Goal: Transaction & Acquisition: Purchase product/service

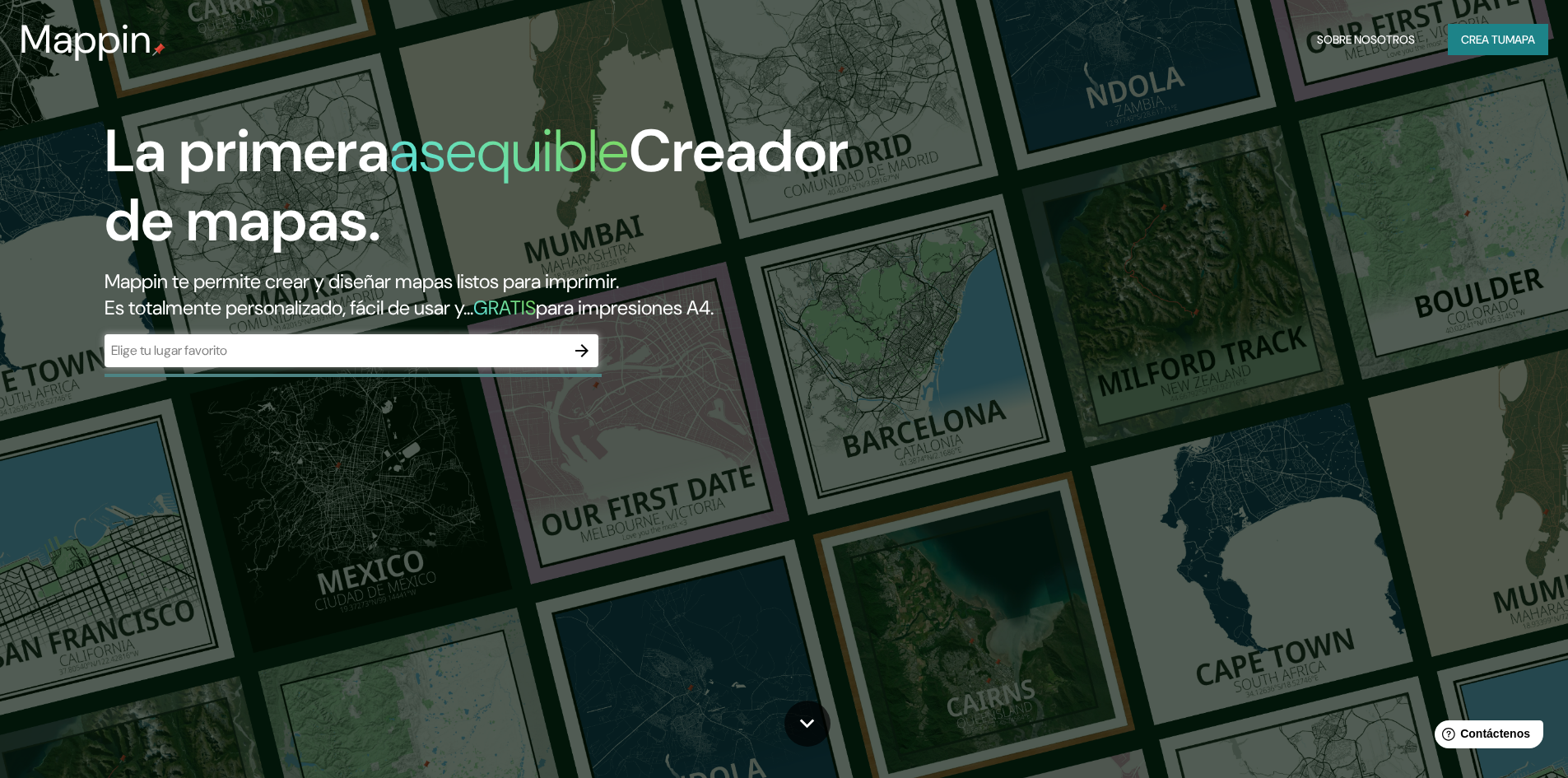
click at [431, 364] on div "​" at bounding box center [351, 351] width 494 height 33
paste input "[URL][DOMAIN_NAME]"
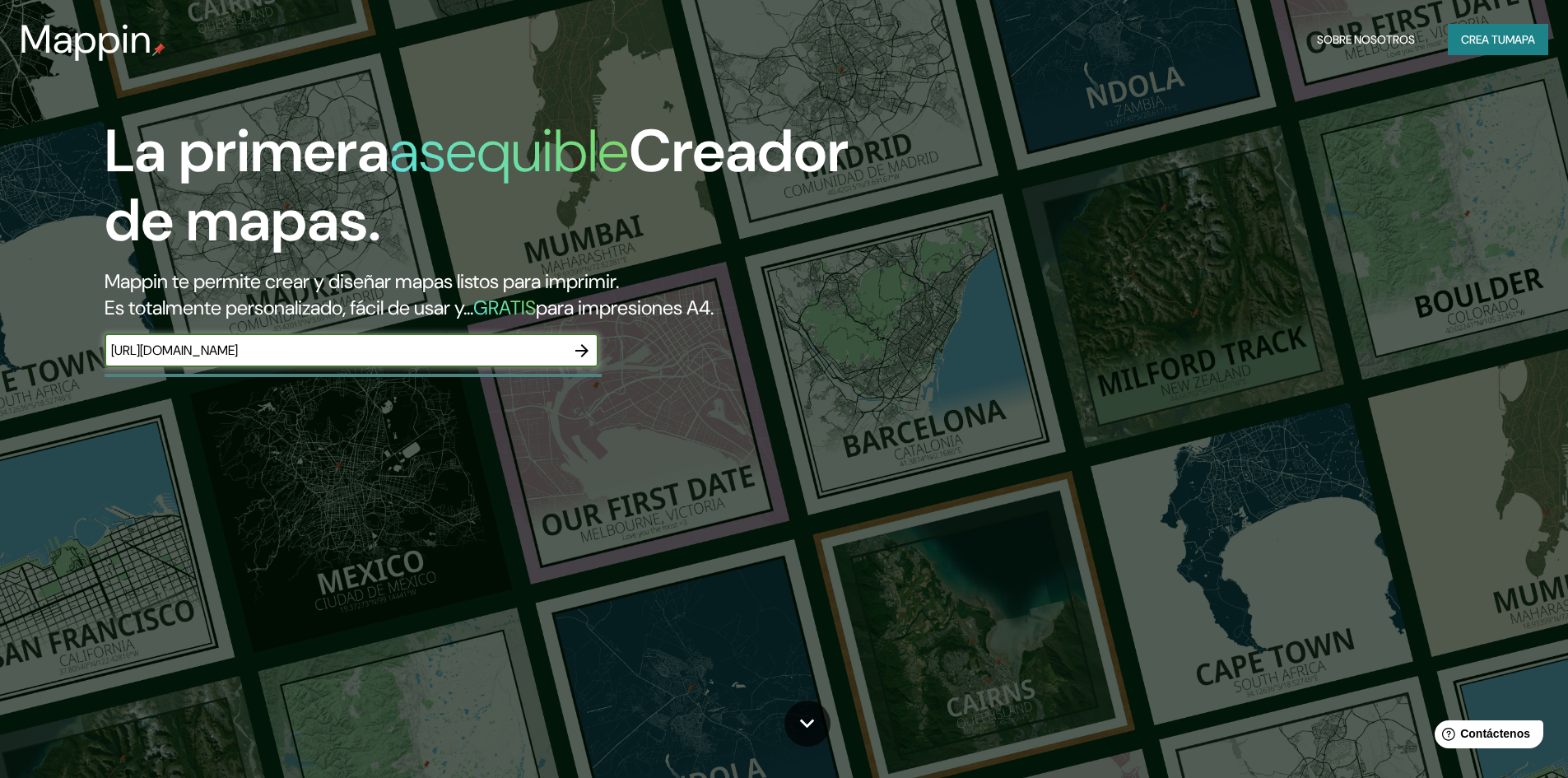
type input "[URL][DOMAIN_NAME]"
click at [580, 349] on icon "button" at bounding box center [581, 351] width 20 height 20
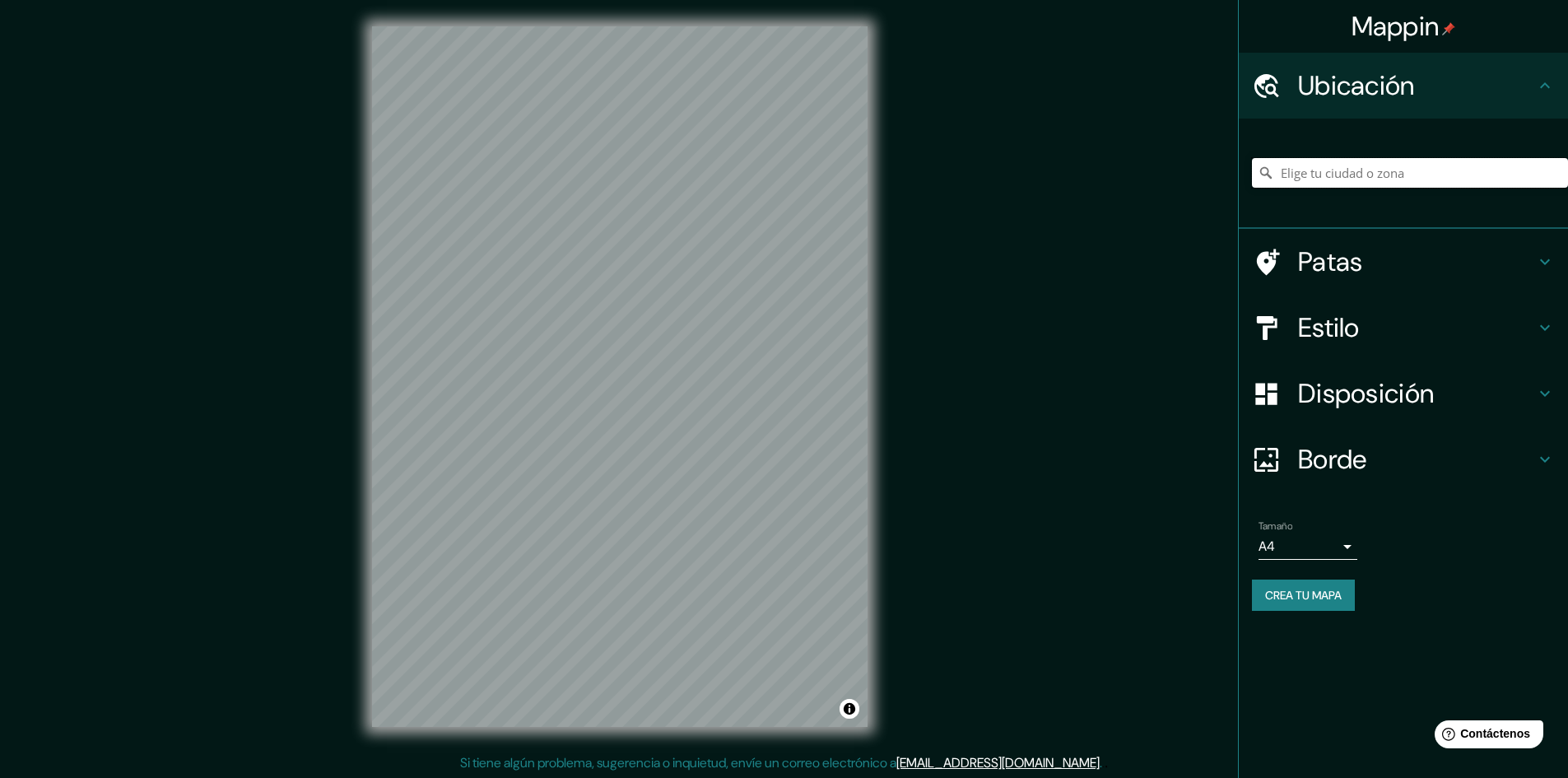
click at [1359, 177] on input "Elige tu ciudad o zona" at bounding box center [1410, 173] width 316 height 29
click at [1360, 163] on input "[GEOGRAPHIC_DATA]" at bounding box center [1410, 173] width 316 height 29
type input "[GEOGRAPHIC_DATA], [GEOGRAPHIC_DATA], [GEOGRAPHIC_DATA]"
click at [1549, 171] on icon "Claro" at bounding box center [1554, 172] width 13 height 13
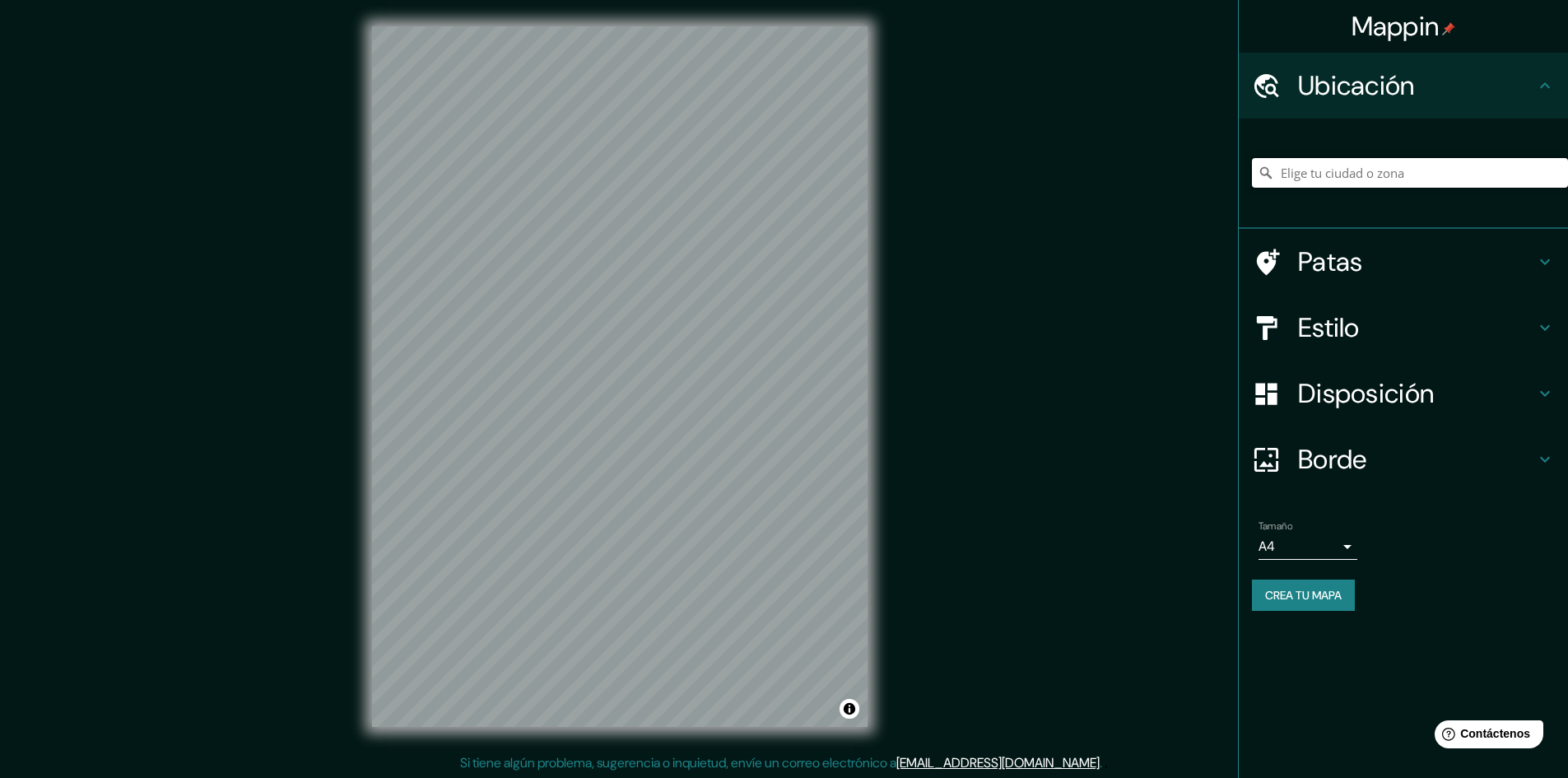
paste input "[URL][DOMAIN_NAME]"
drag, startPoint x: 1309, startPoint y: 172, endPoint x: 1546, endPoint y: 186, distance: 237.4
click at [1546, 186] on input "[URL][DOMAIN_NAME]" at bounding box center [1410, 173] width 316 height 29
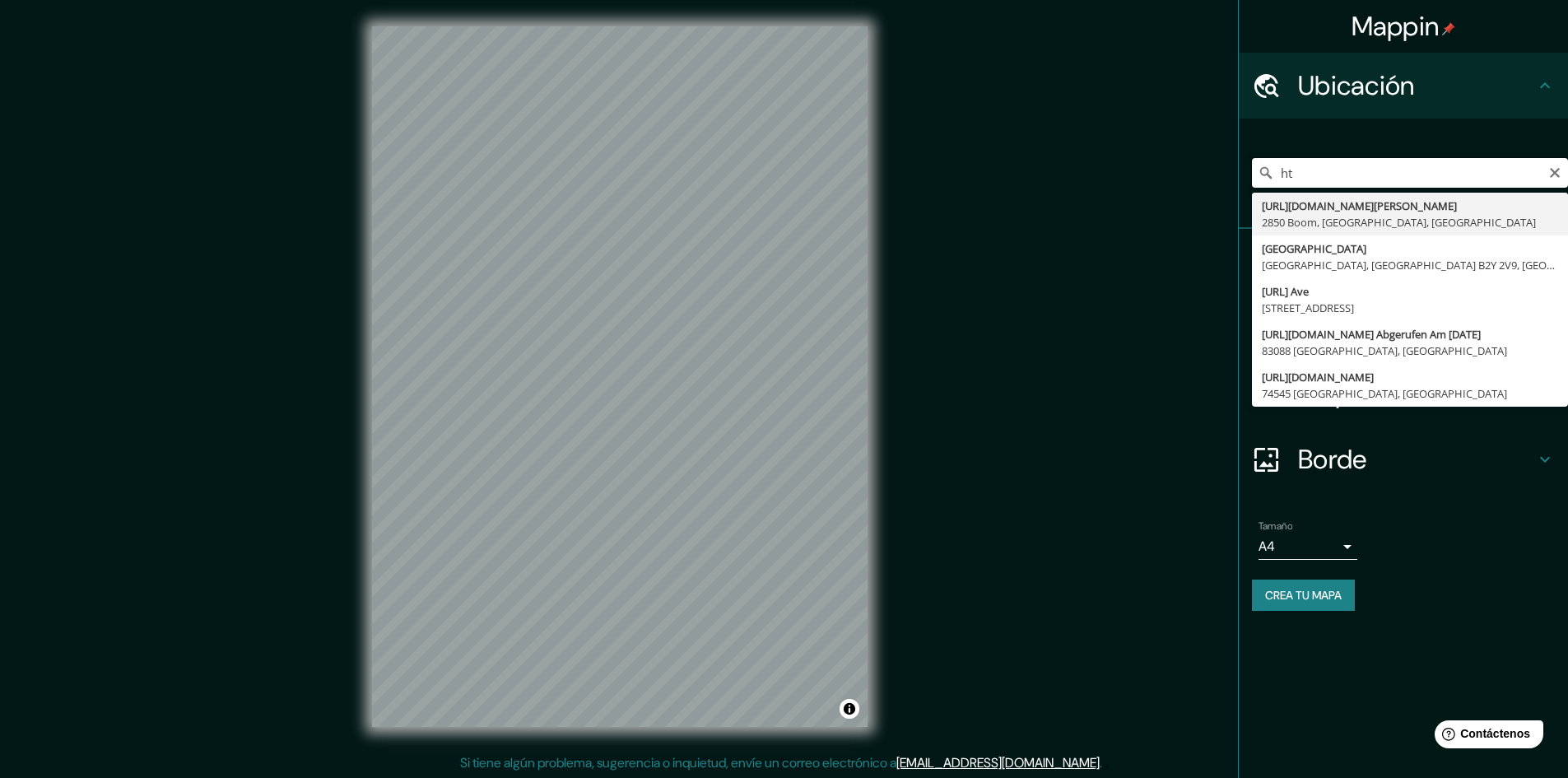
type input "h"
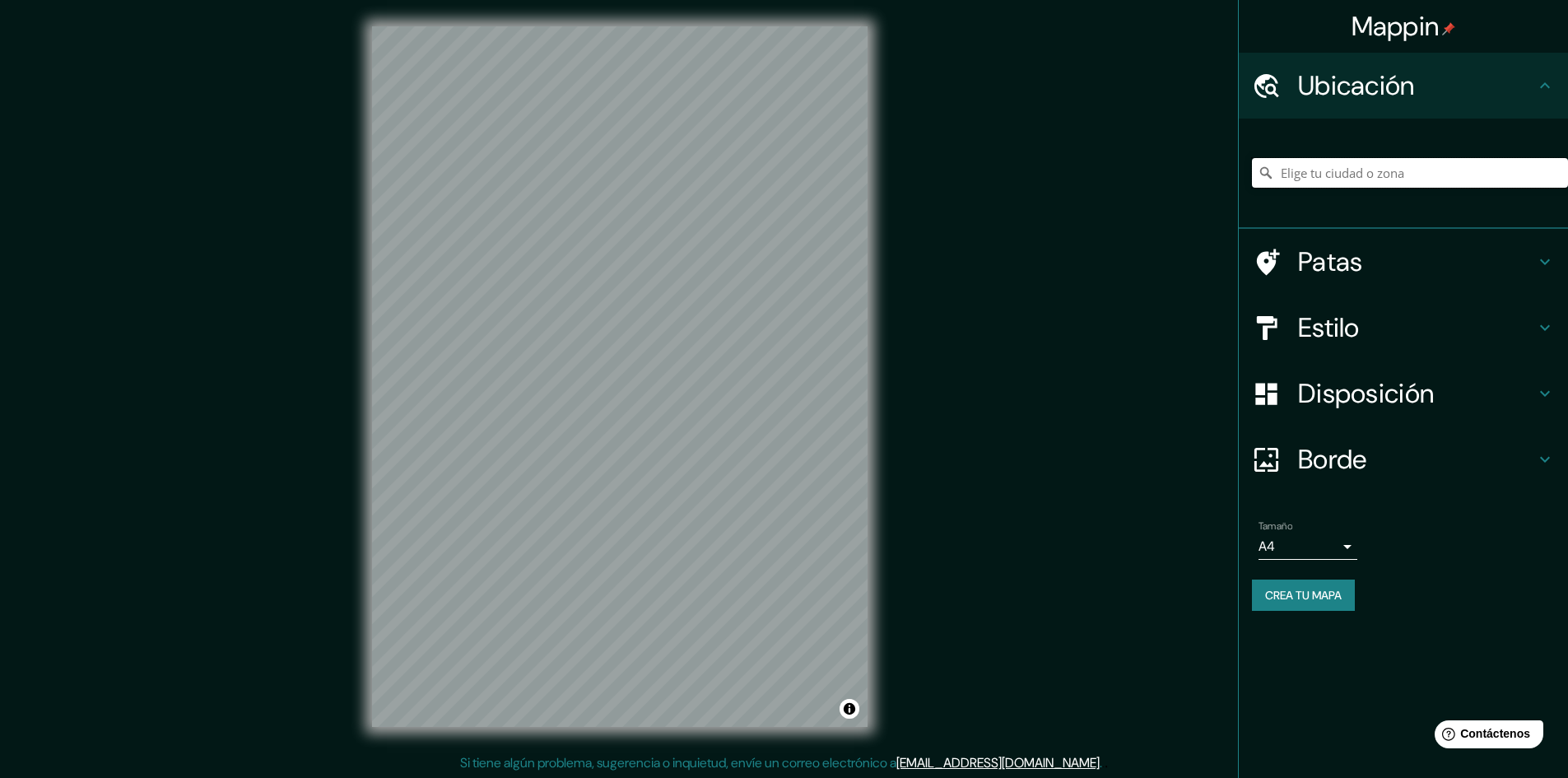
paste input "[PERSON_NAME][STREET_ADDRESS] Av [PERSON_NAME] en miraflores cerca al mercado y…"
click at [1404, 177] on input "[GEOGRAPHIC_DATA]" at bounding box center [1410, 173] width 316 height 29
type input "[GEOGRAPHIC_DATA]"
click at [1551, 174] on icon "Claro" at bounding box center [1554, 172] width 13 height 13
type input "[GEOGRAPHIC_DATA], [GEOGRAPHIC_DATA], [GEOGRAPHIC_DATA], [GEOGRAPHIC_DATA]"
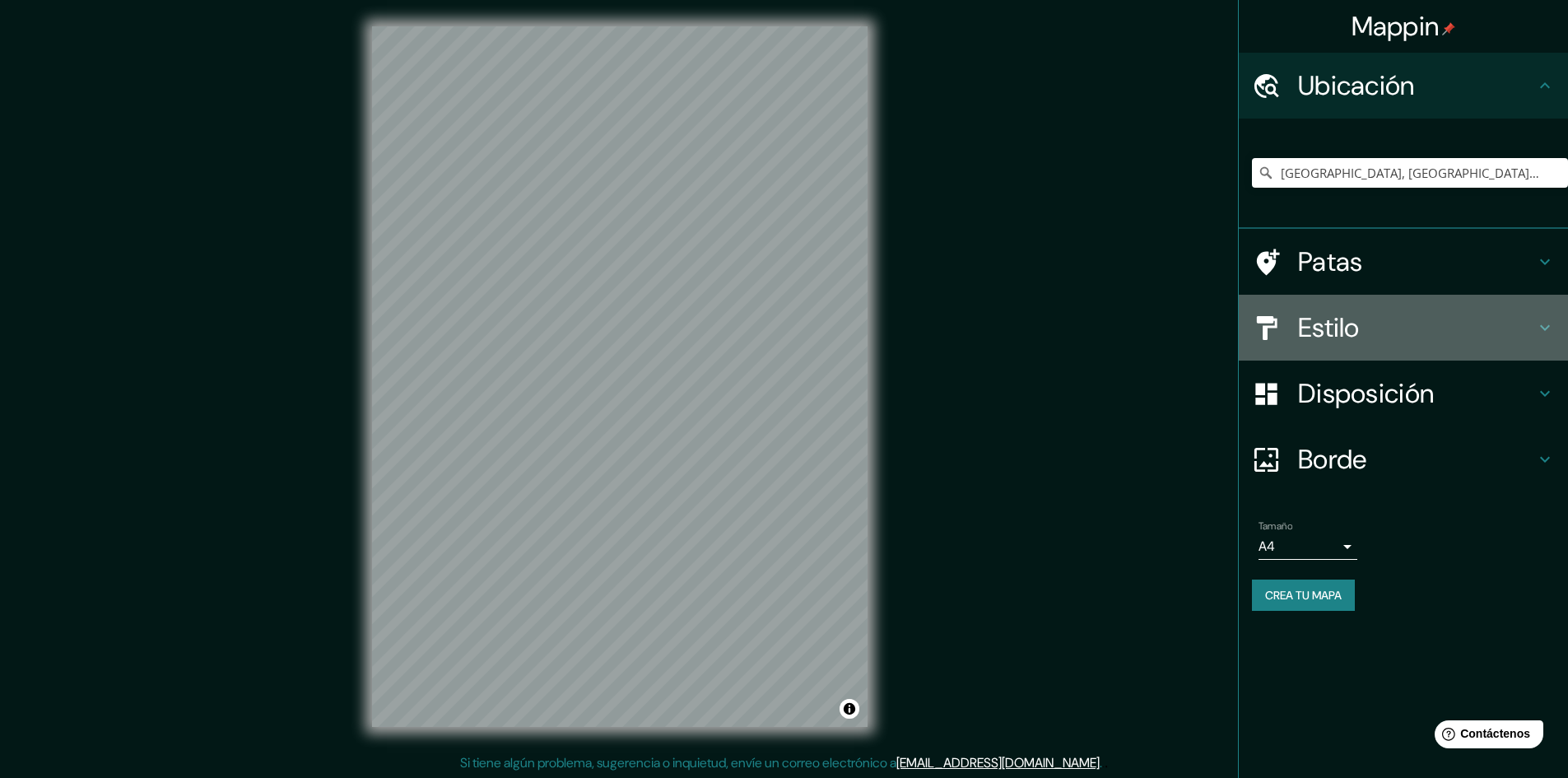
click at [1525, 342] on h4 "Estilo" at bounding box center [1416, 327] width 237 height 33
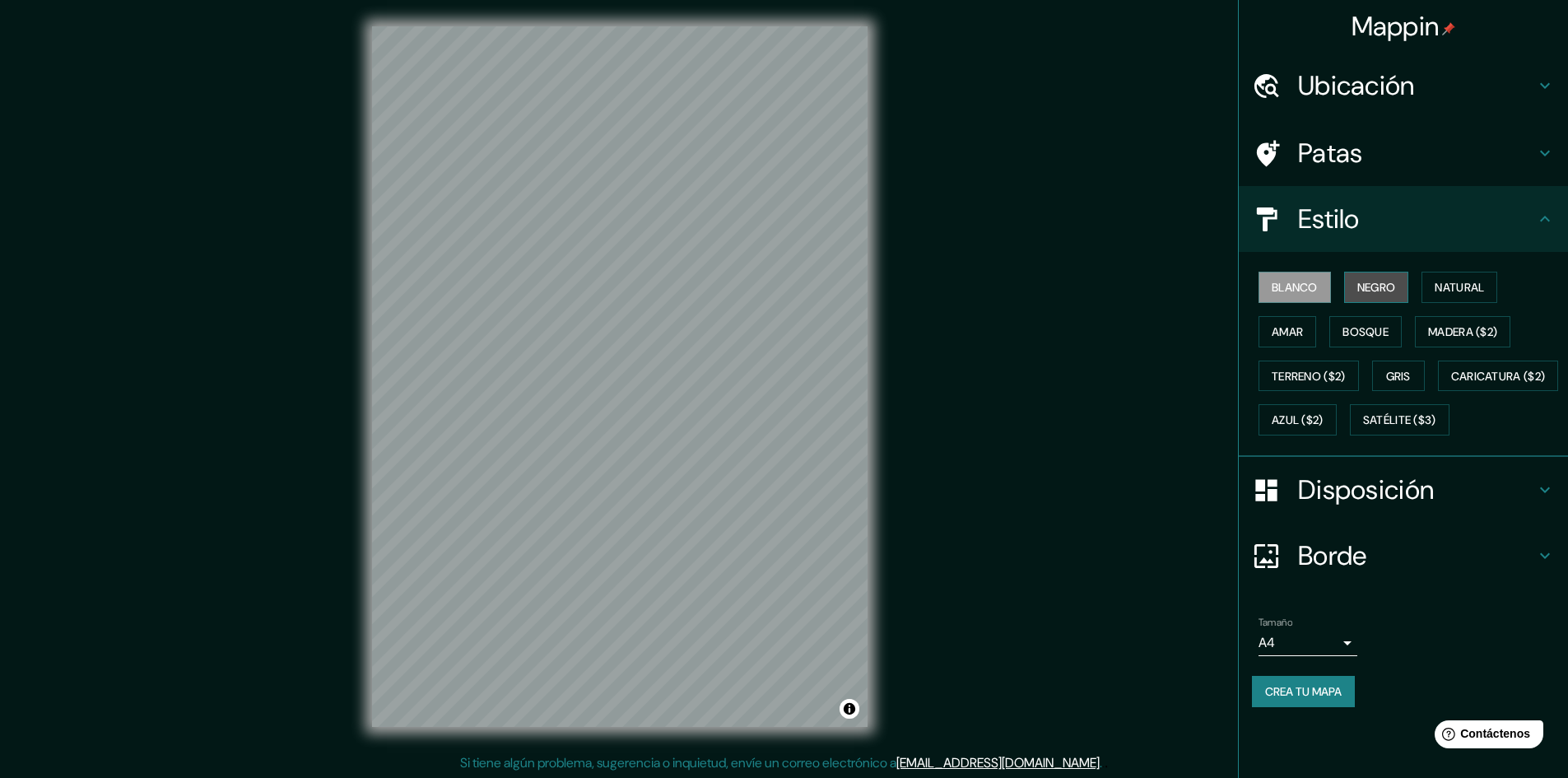
click at [1395, 283] on font "Negro" at bounding box center [1376, 287] width 39 height 15
click at [1311, 282] on font "Blanco" at bounding box center [1295, 287] width 46 height 15
click at [1461, 290] on font "Natural" at bounding box center [1459, 287] width 49 height 15
click at [1282, 327] on font "Amar" at bounding box center [1287, 332] width 31 height 15
click at [1337, 339] on button "Bosque" at bounding box center [1366, 332] width 72 height 31
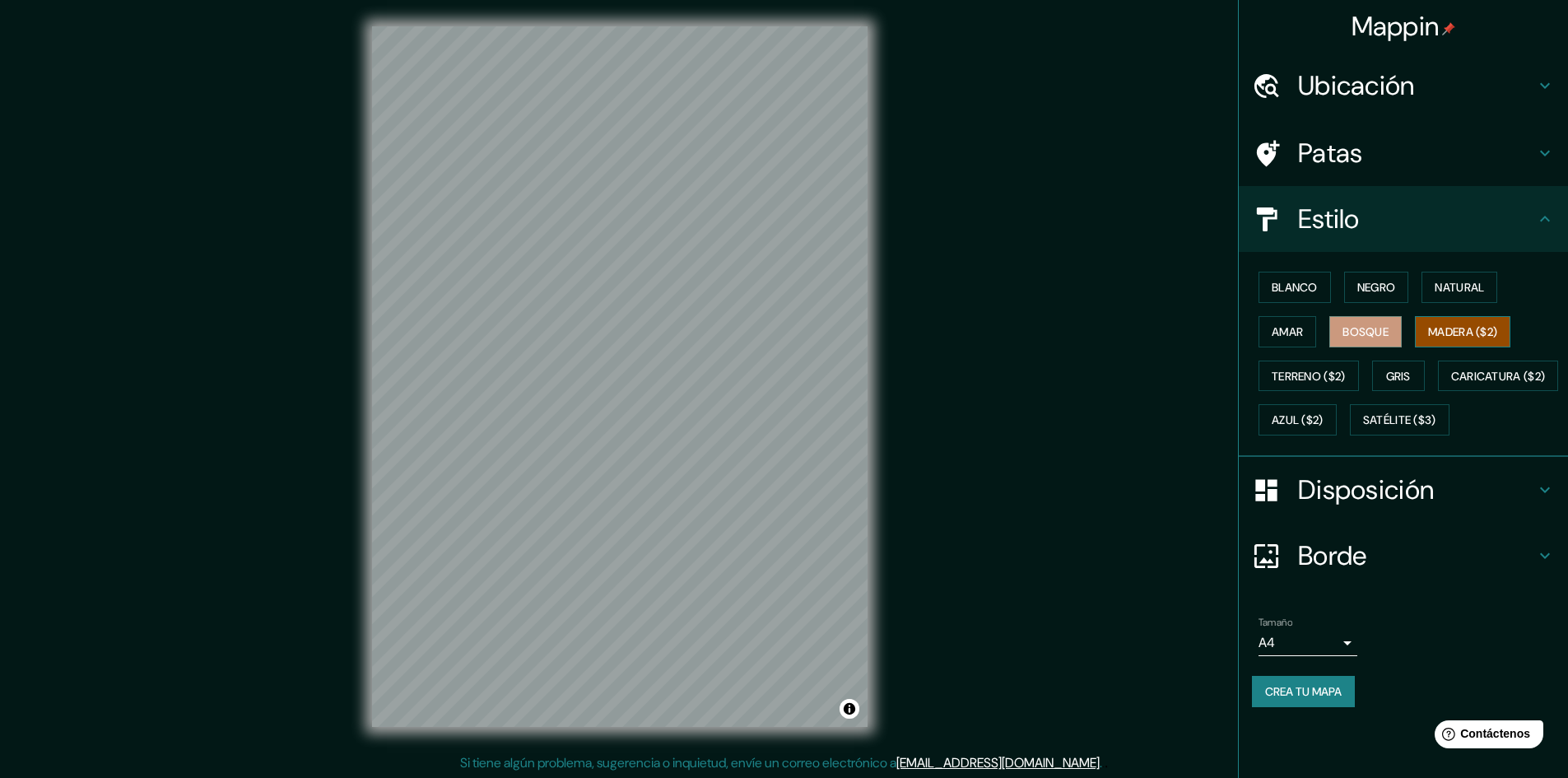
click at [1435, 321] on font "Madera ($2)" at bounding box center [1462, 332] width 69 height 22
click at [1446, 84] on h4 "Ubicación" at bounding box center [1416, 85] width 237 height 33
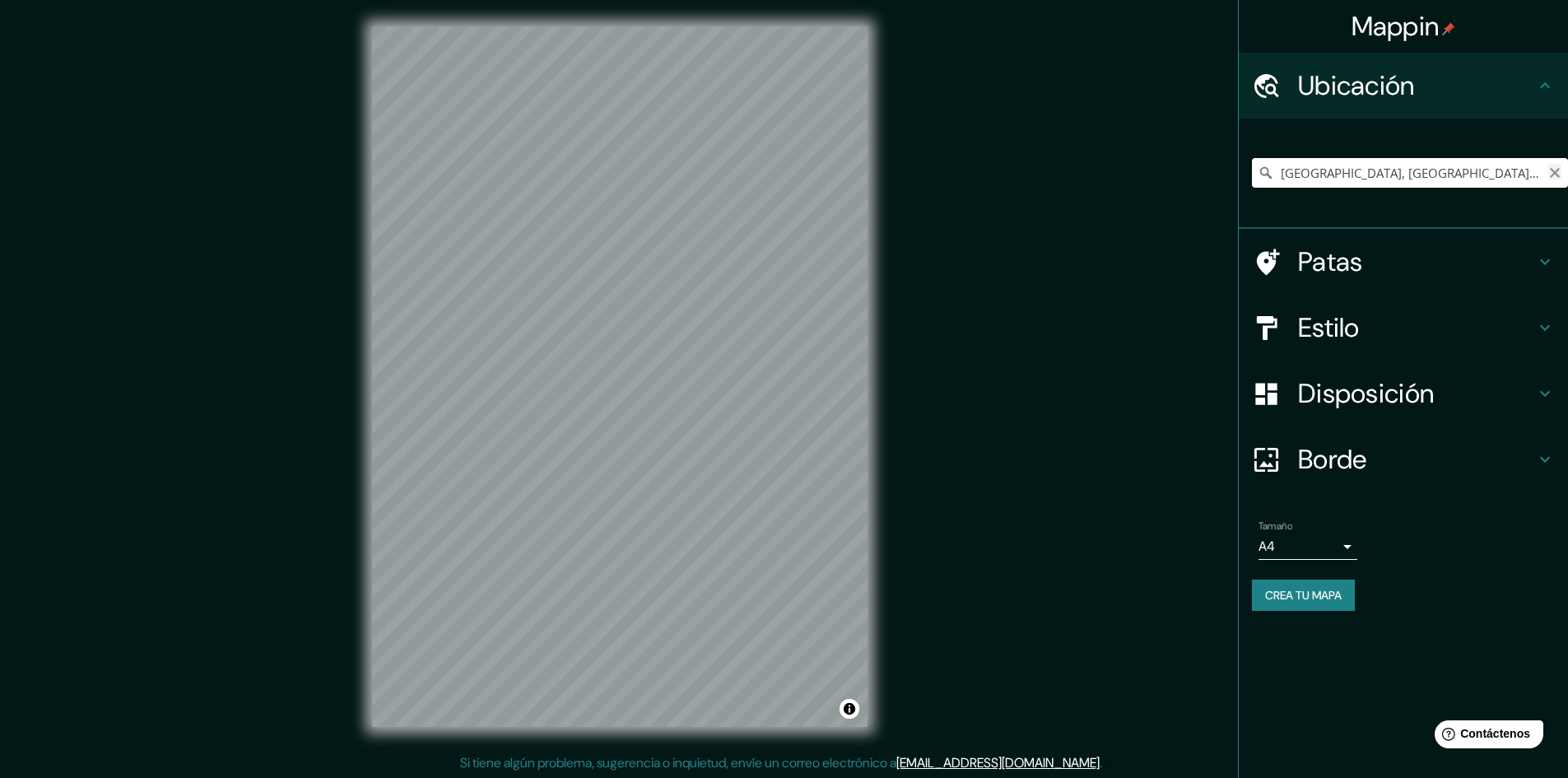
click at [1551, 171] on icon "Claro" at bounding box center [1554, 172] width 13 height 13
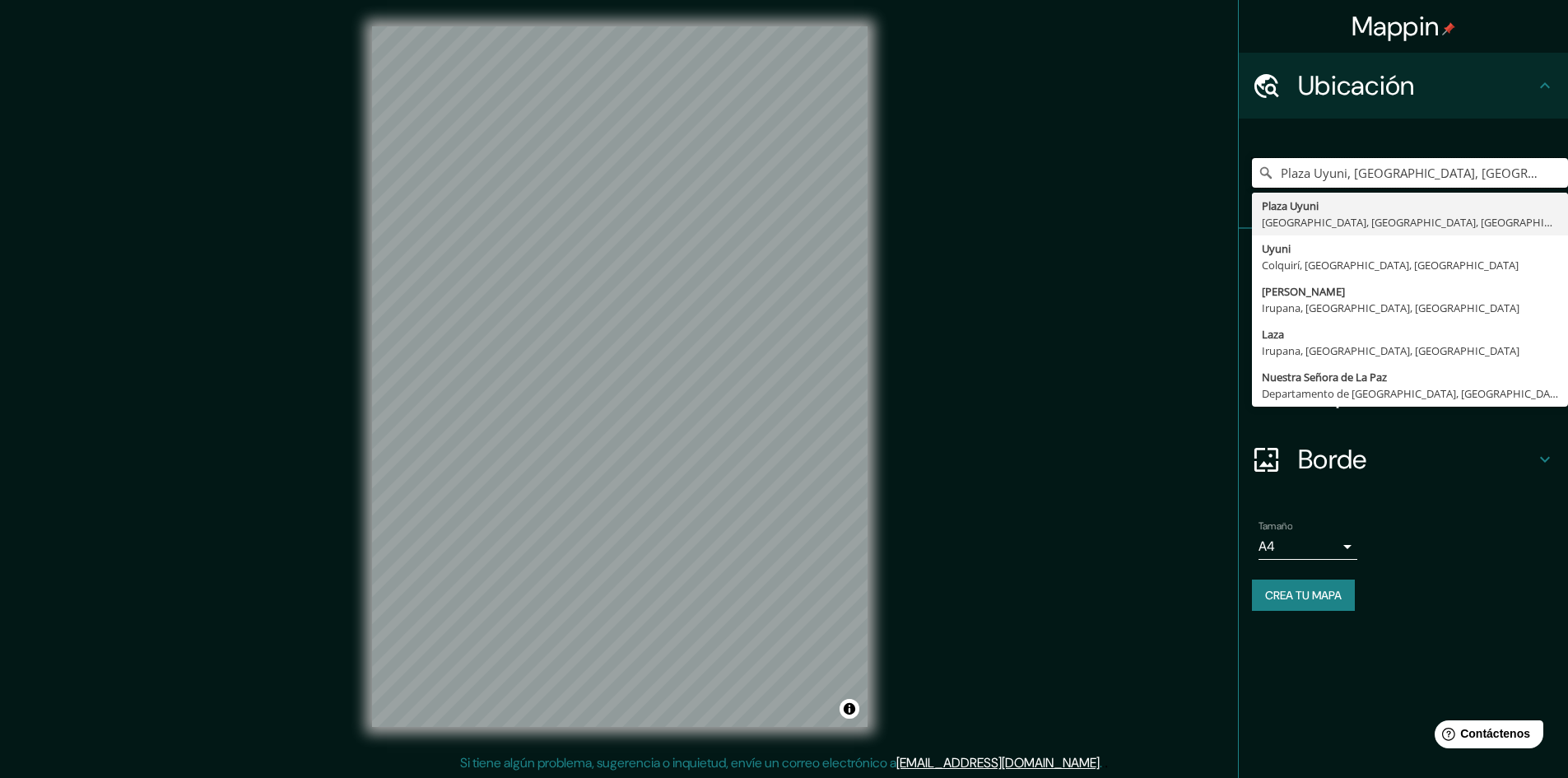
type input "Plaza Uyuni, [GEOGRAPHIC_DATA], [GEOGRAPHIC_DATA], [GEOGRAPHIC_DATA]"
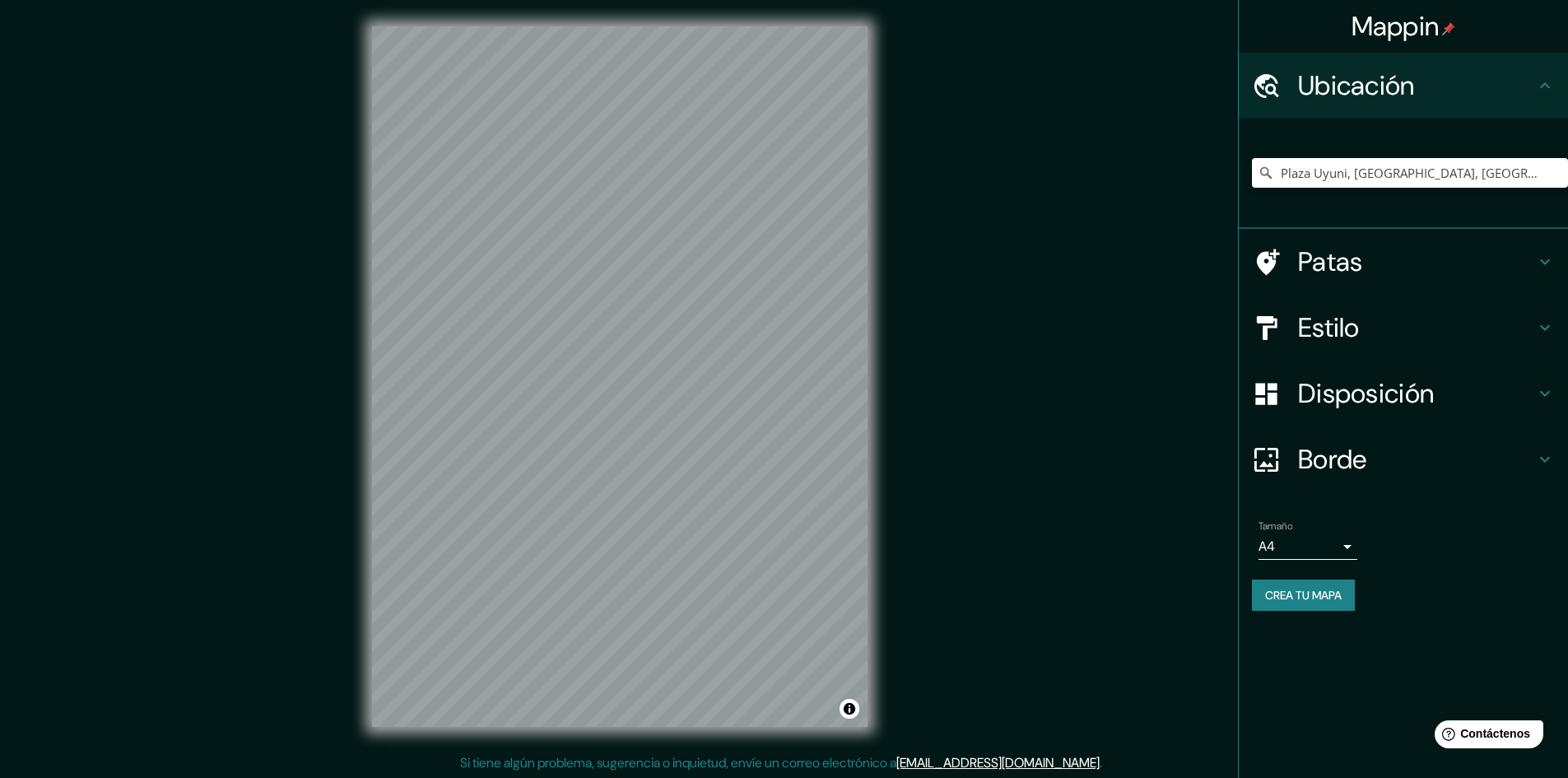
click at [1462, 333] on h4 "Estilo" at bounding box center [1416, 327] width 237 height 33
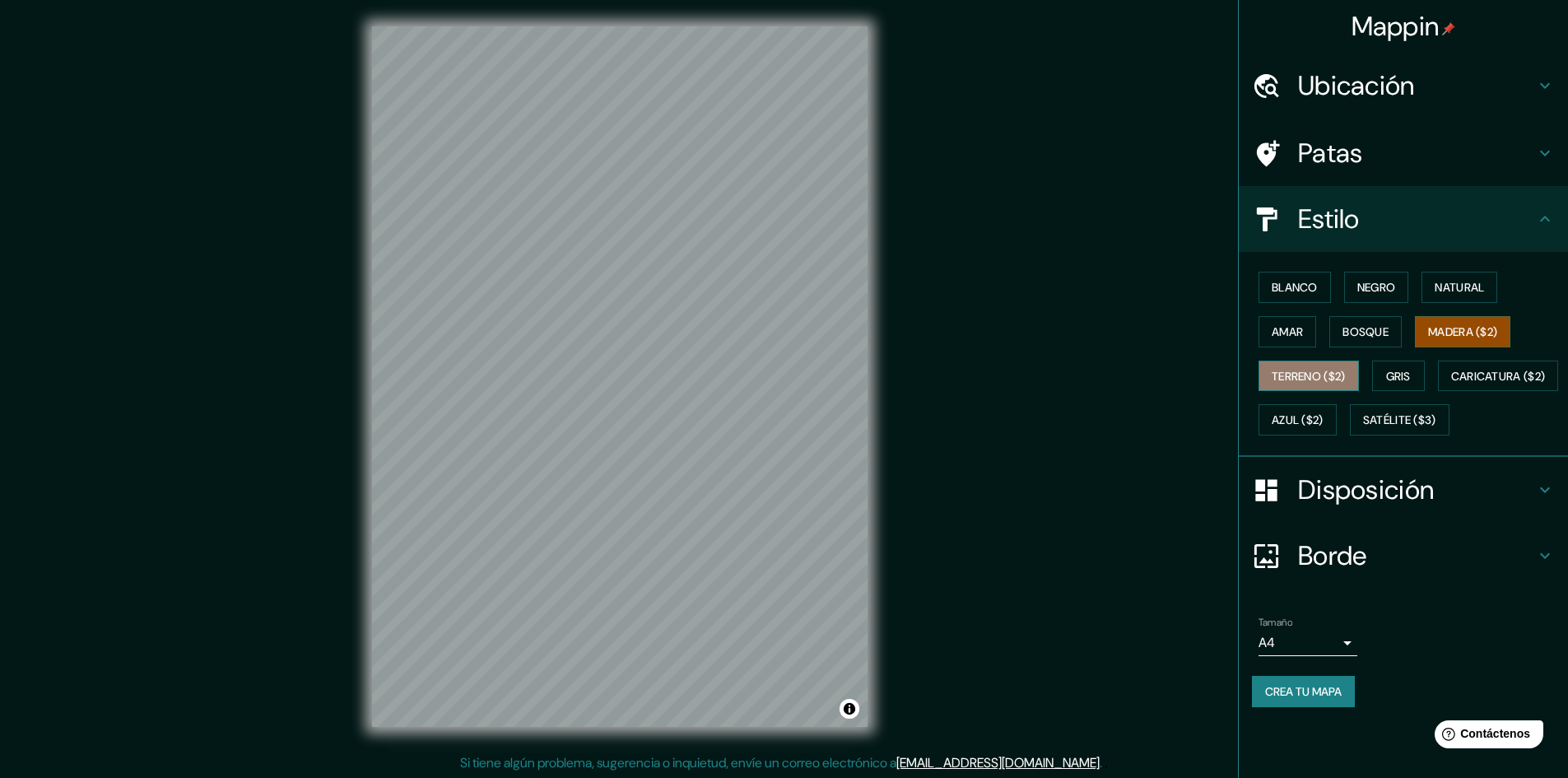
click at [1332, 378] on font "Terreno ($2)" at bounding box center [1309, 376] width 74 height 15
click at [1399, 365] on font "Gris" at bounding box center [1398, 376] width 25 height 22
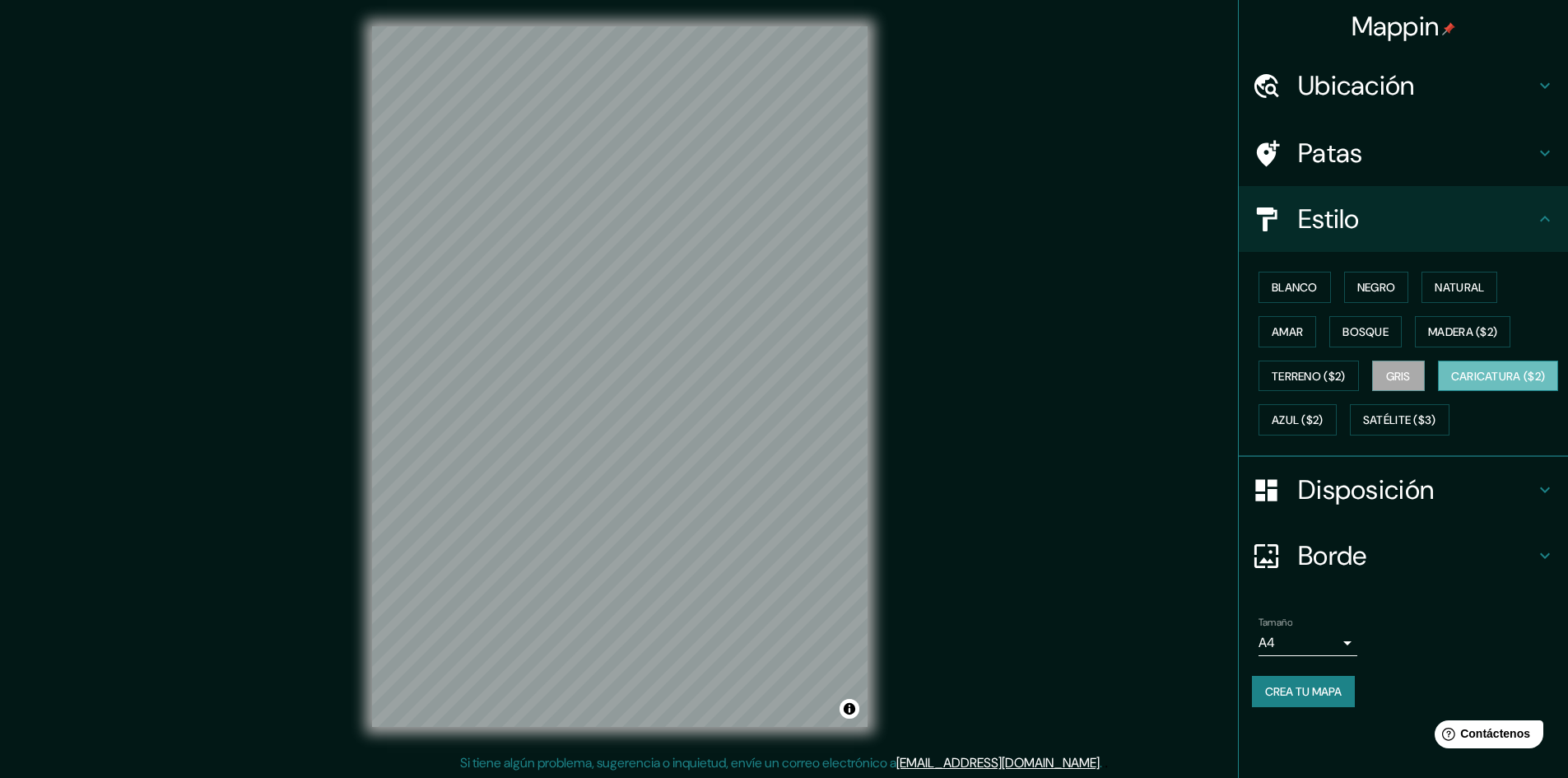
click at [1451, 383] on font "Caricatura ($2)" at bounding box center [1498, 376] width 95 height 15
click at [1336, 420] on button "Azul ($2)" at bounding box center [1298, 420] width 78 height 31
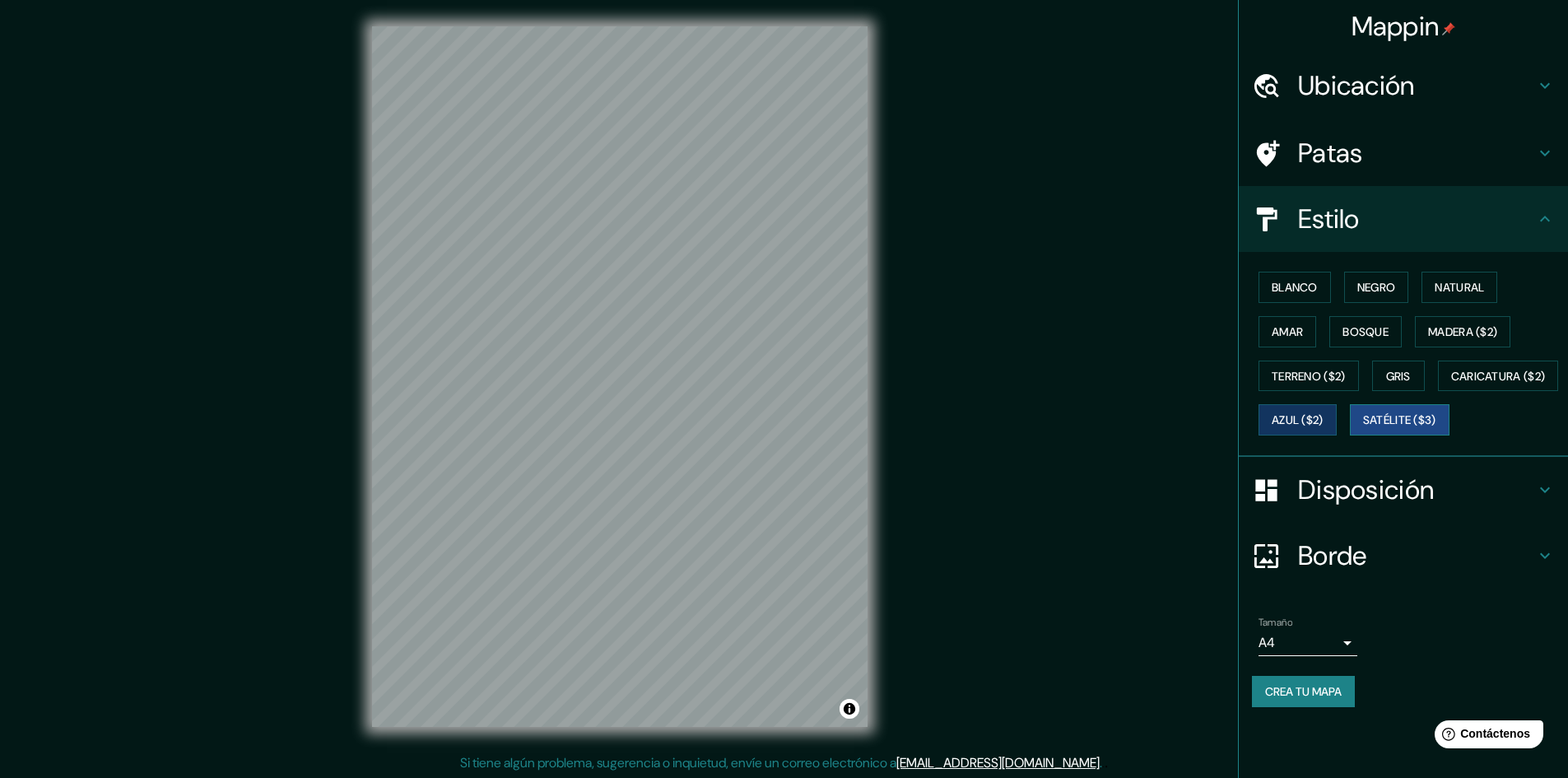
click at [1363, 428] on font "Satélite ($3)" at bounding box center [1399, 420] width 73 height 15
click at [1441, 291] on font "Natural" at bounding box center [1459, 287] width 49 height 15
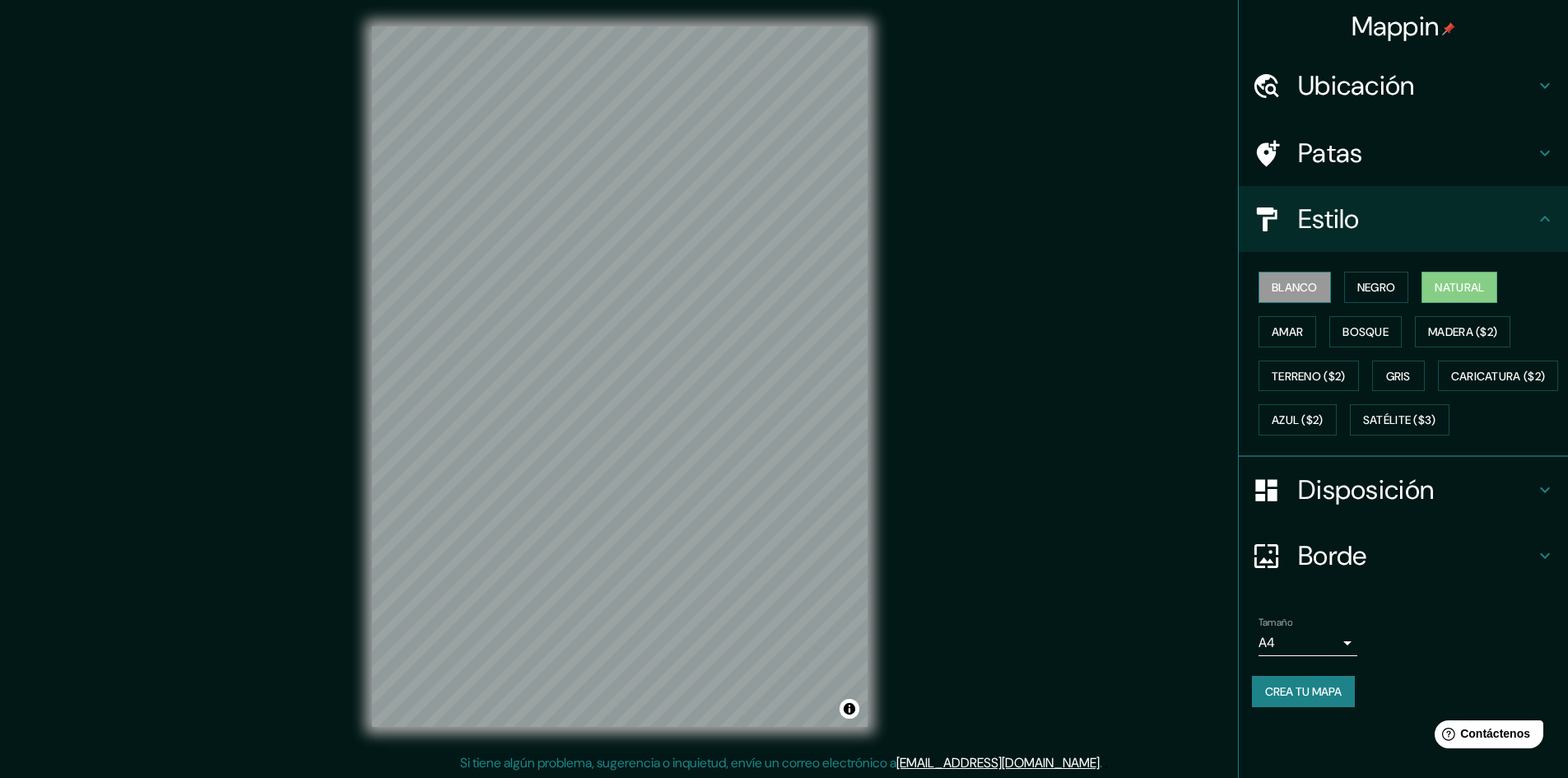
click at [1288, 279] on font "Blanco" at bounding box center [1295, 287] width 46 height 22
click at [1350, 291] on button "Negro" at bounding box center [1377, 287] width 65 height 31
click at [1437, 332] on font "Madera ($2)" at bounding box center [1462, 332] width 69 height 15
click at [1286, 296] on font "Blanco" at bounding box center [1295, 287] width 46 height 22
click at [1276, 343] on button "Amar" at bounding box center [1287, 332] width 58 height 31
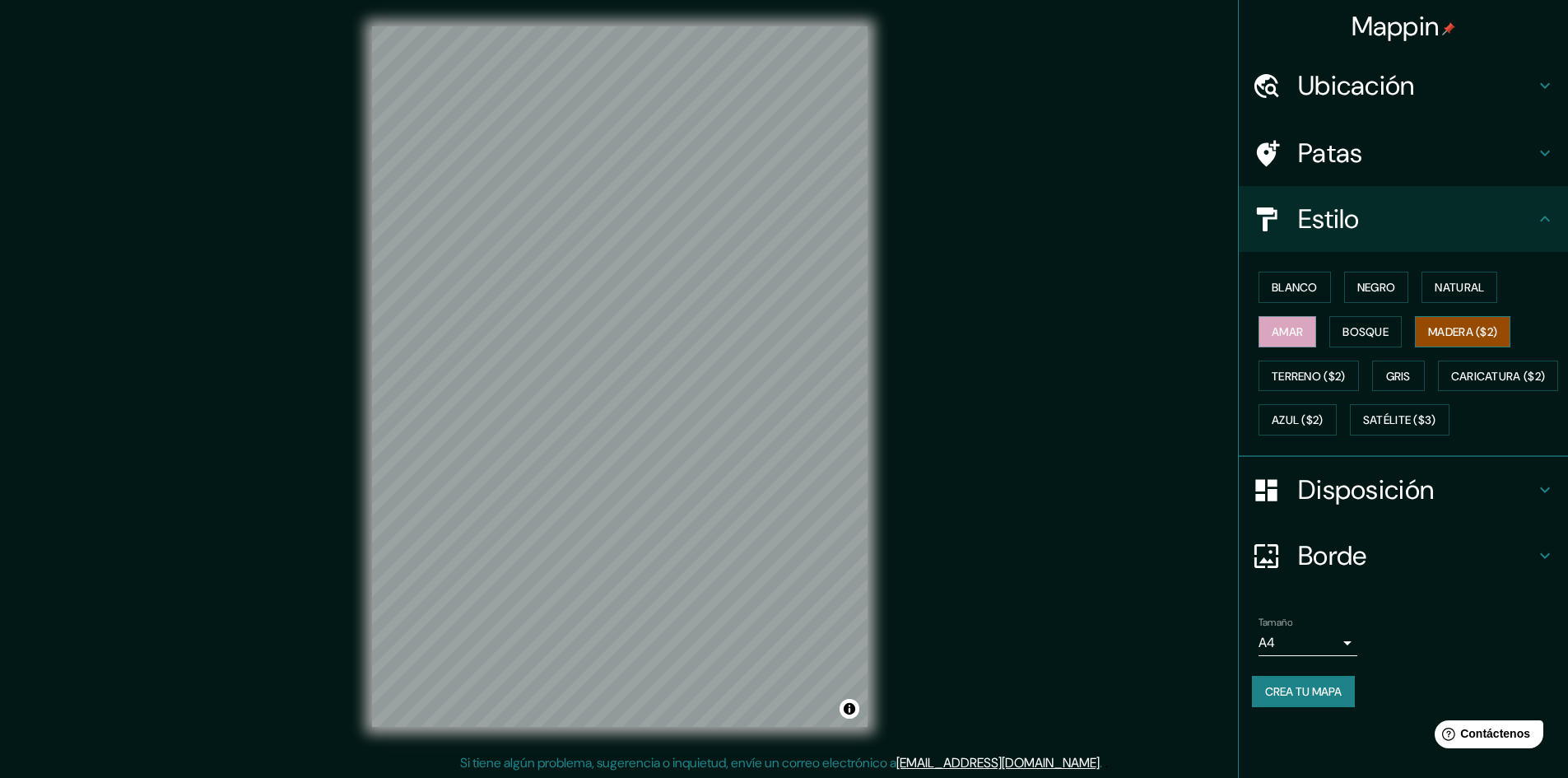
click at [1449, 325] on font "Madera ($2)" at bounding box center [1462, 332] width 69 height 15
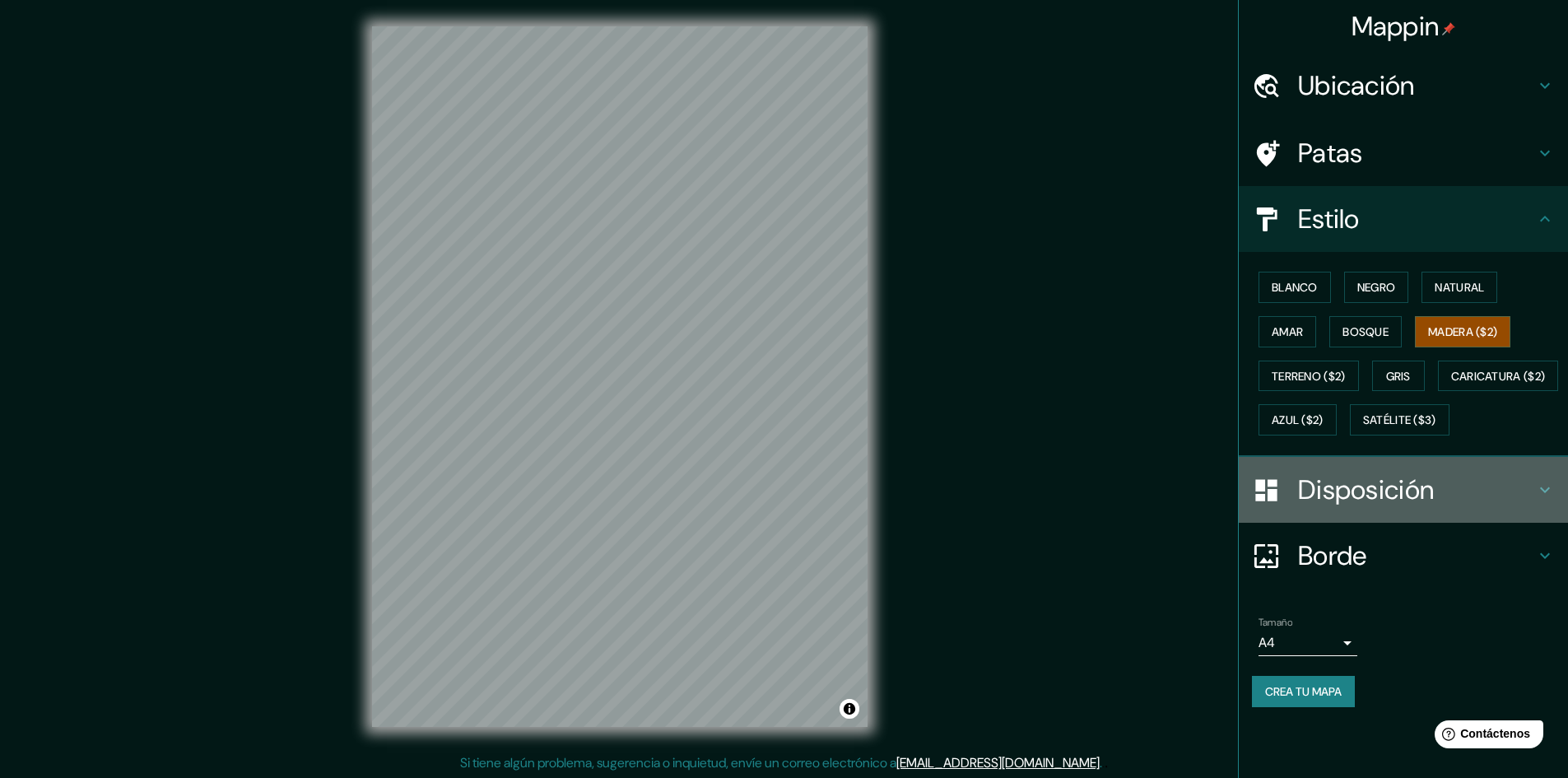
click at [1534, 507] on h4 "Disposición" at bounding box center [1416, 490] width 237 height 33
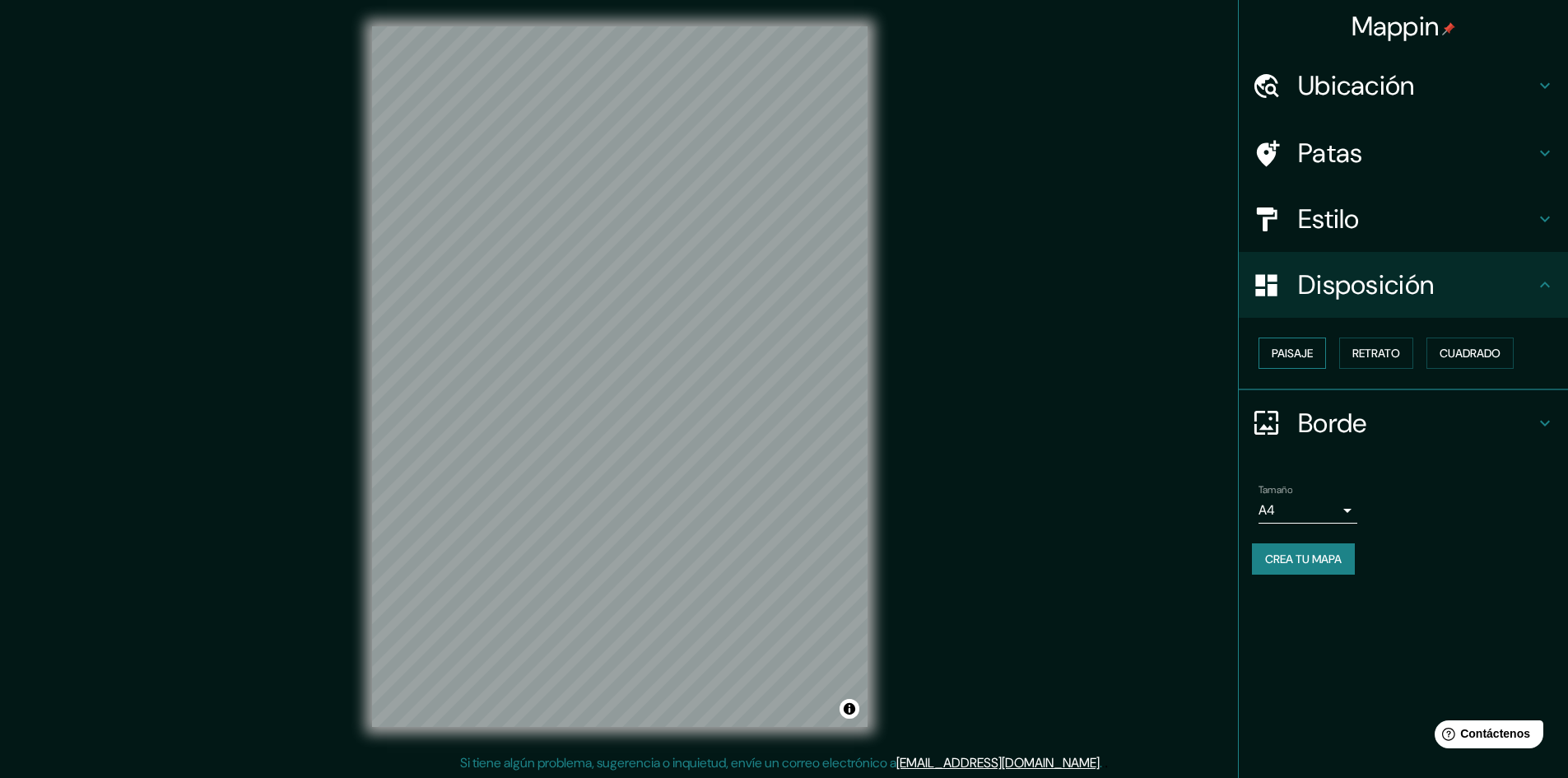
click at [1313, 350] on font "Paisaje" at bounding box center [1292, 352] width 41 height 15
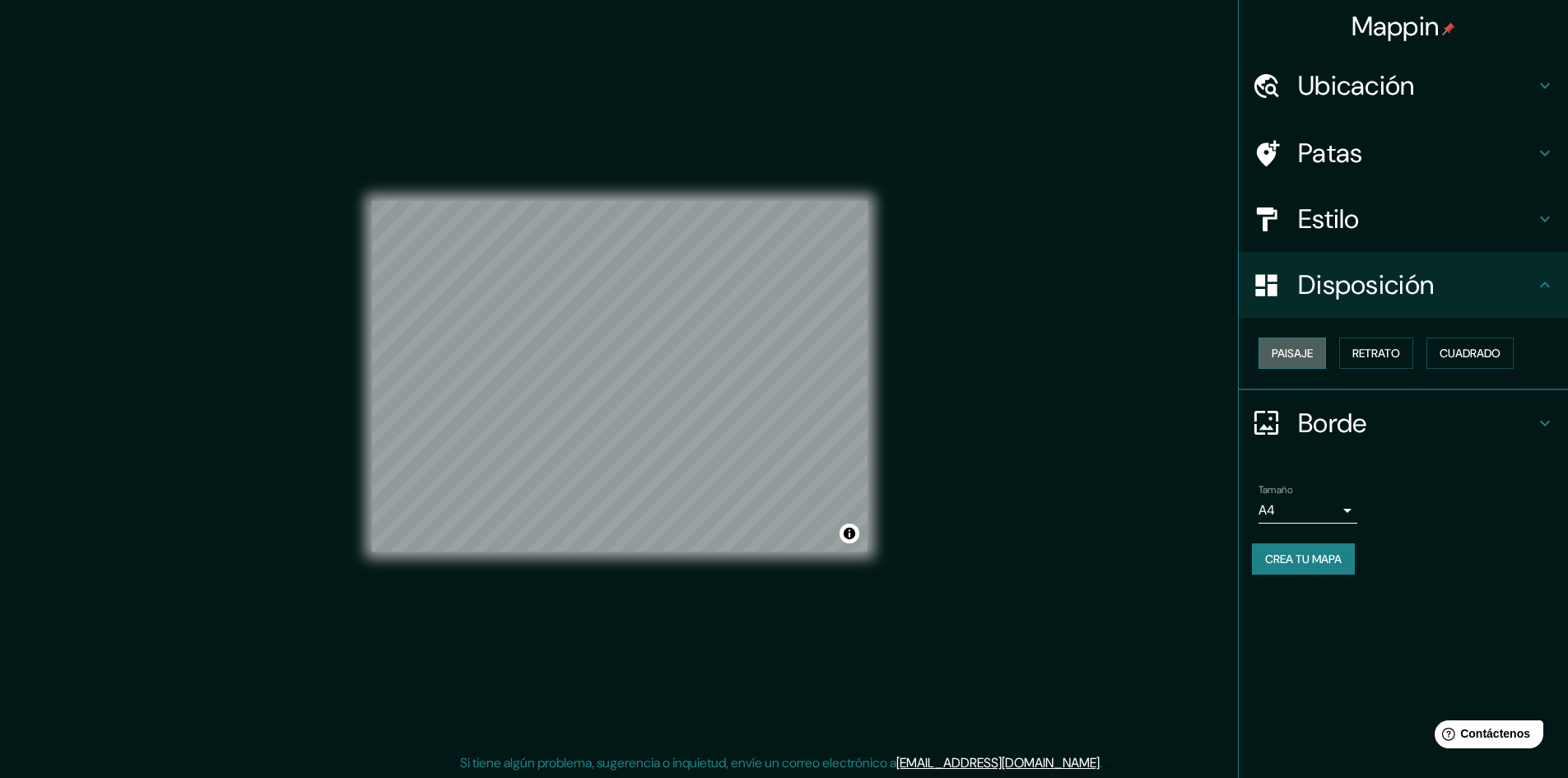
click at [1313, 350] on font "Paisaje" at bounding box center [1292, 352] width 41 height 15
click at [1361, 358] on font "Retrato" at bounding box center [1376, 352] width 47 height 15
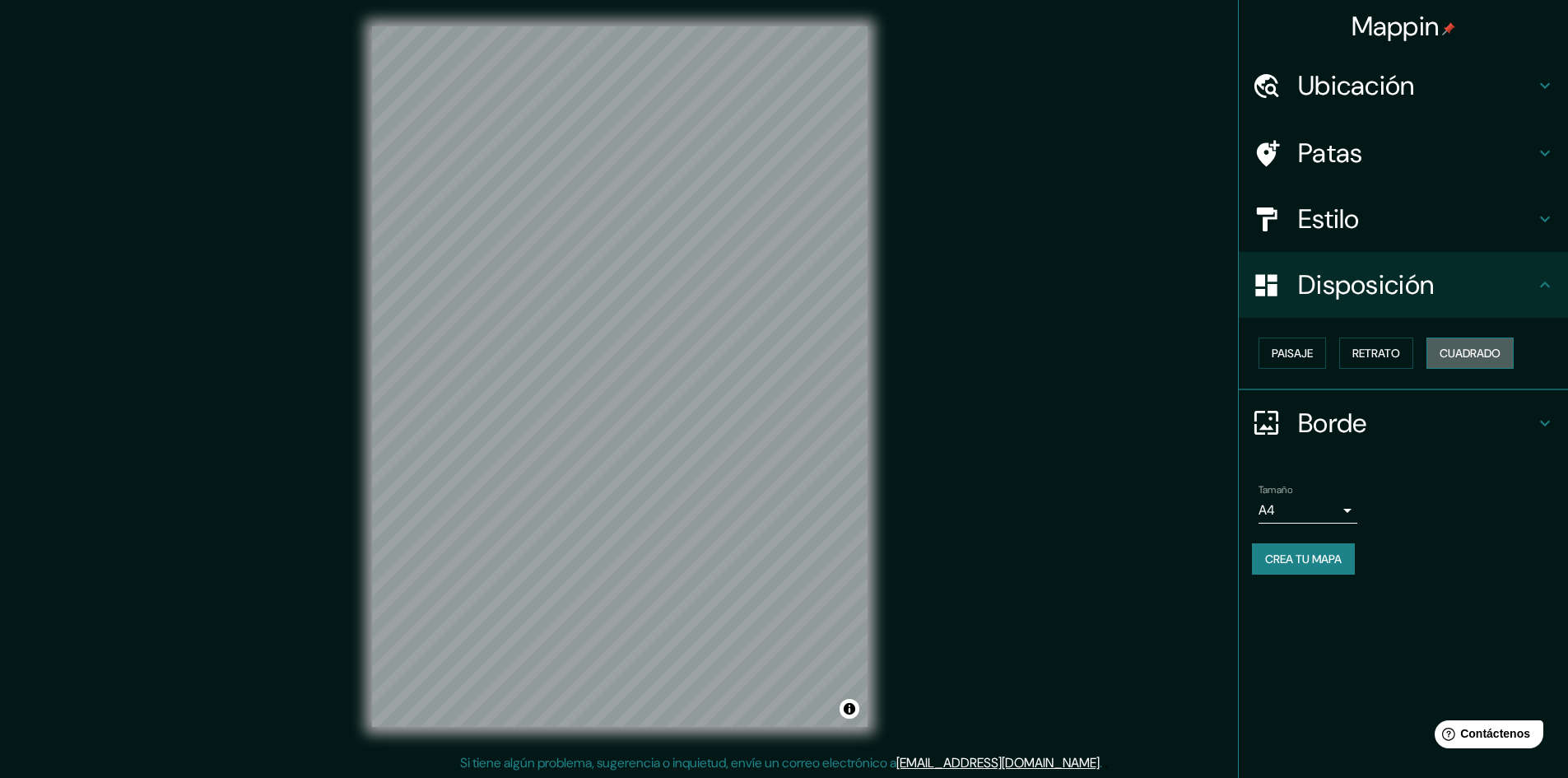
click at [1453, 349] on font "Cuadrado" at bounding box center [1470, 352] width 61 height 15
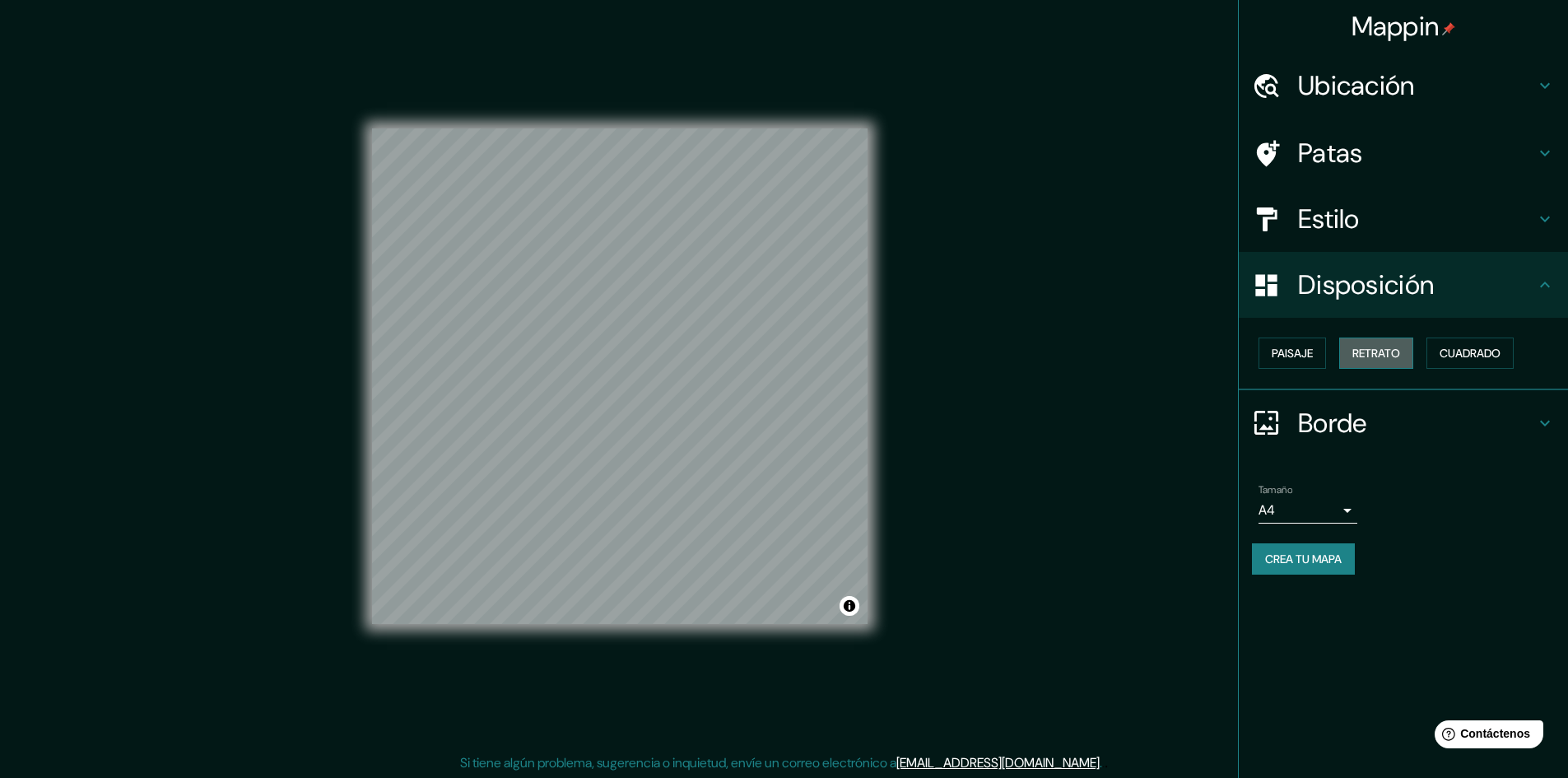
click at [1395, 350] on font "Retrato" at bounding box center [1376, 352] width 47 height 15
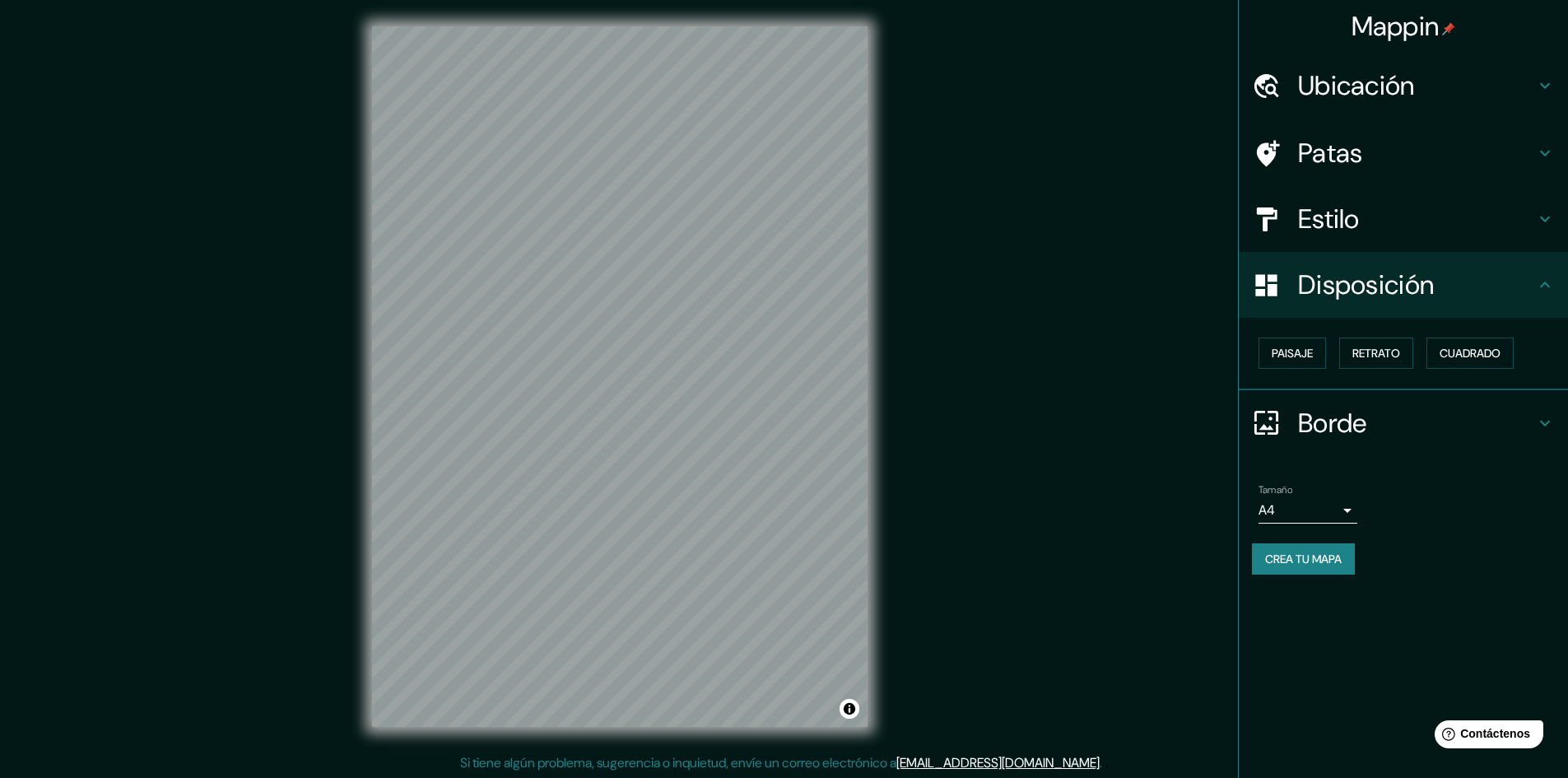
click at [1365, 413] on font "Borde" at bounding box center [1332, 423] width 69 height 34
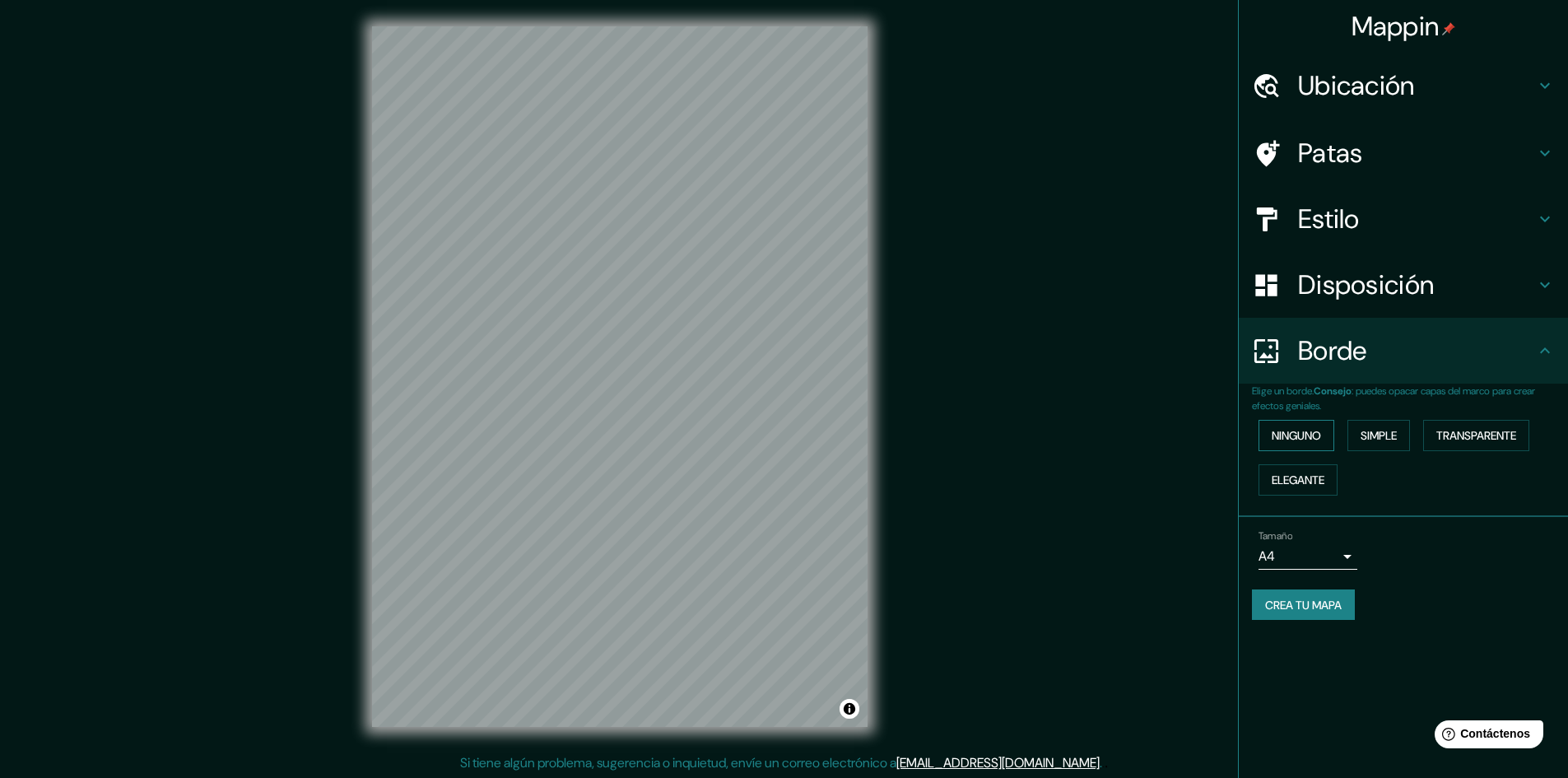
click at [1312, 434] on font "Ninguno" at bounding box center [1296, 435] width 49 height 15
click at [1359, 439] on button "Simple" at bounding box center [1379, 435] width 63 height 31
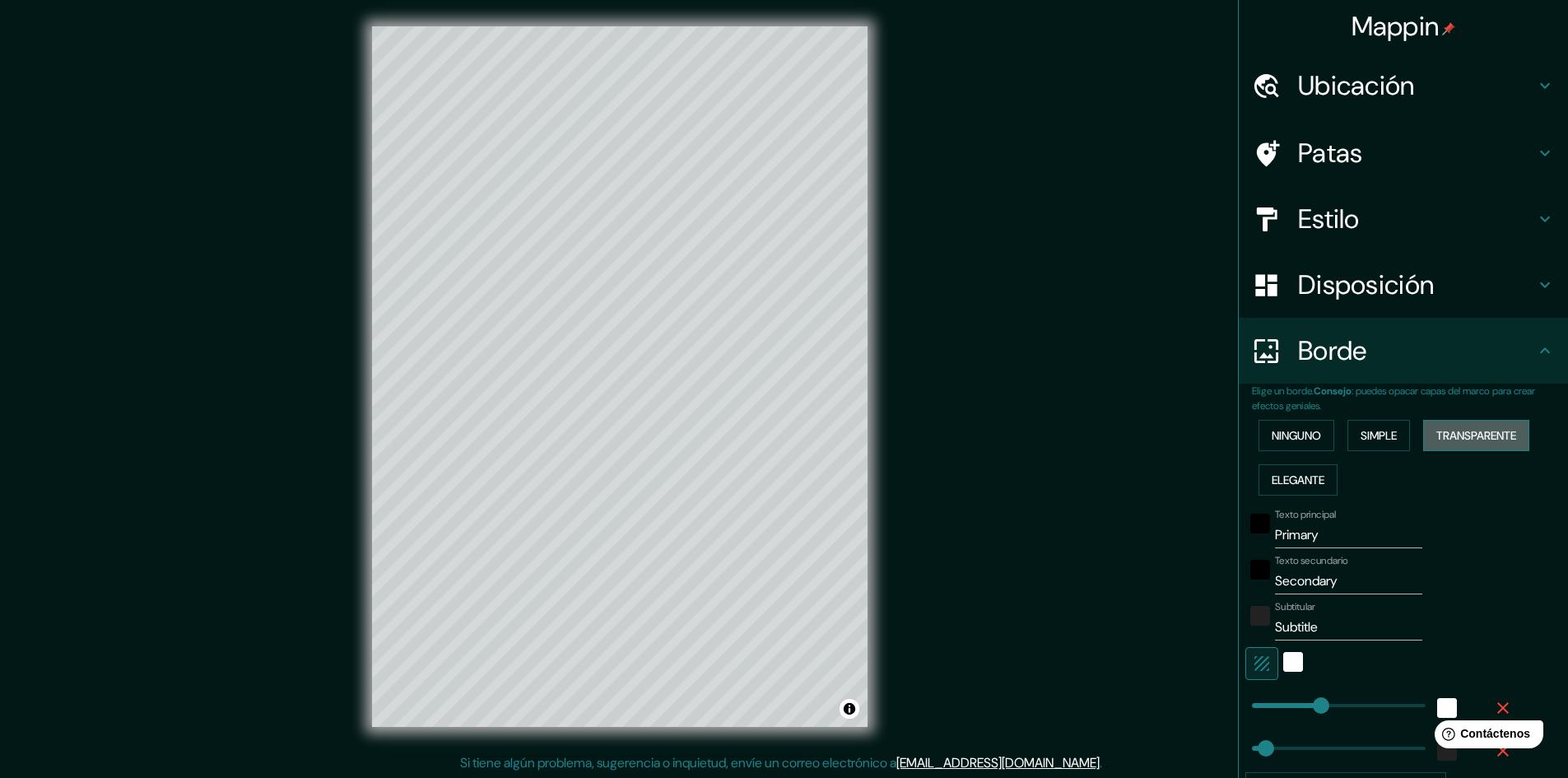
click at [1428, 439] on button "Transparente" at bounding box center [1476, 435] width 106 height 31
click at [1290, 471] on font "Elegante" at bounding box center [1298, 480] width 53 height 22
click at [1436, 438] on font "Transparente" at bounding box center [1476, 435] width 80 height 15
click at [1283, 664] on div "blanco" at bounding box center [1292, 662] width 20 height 20
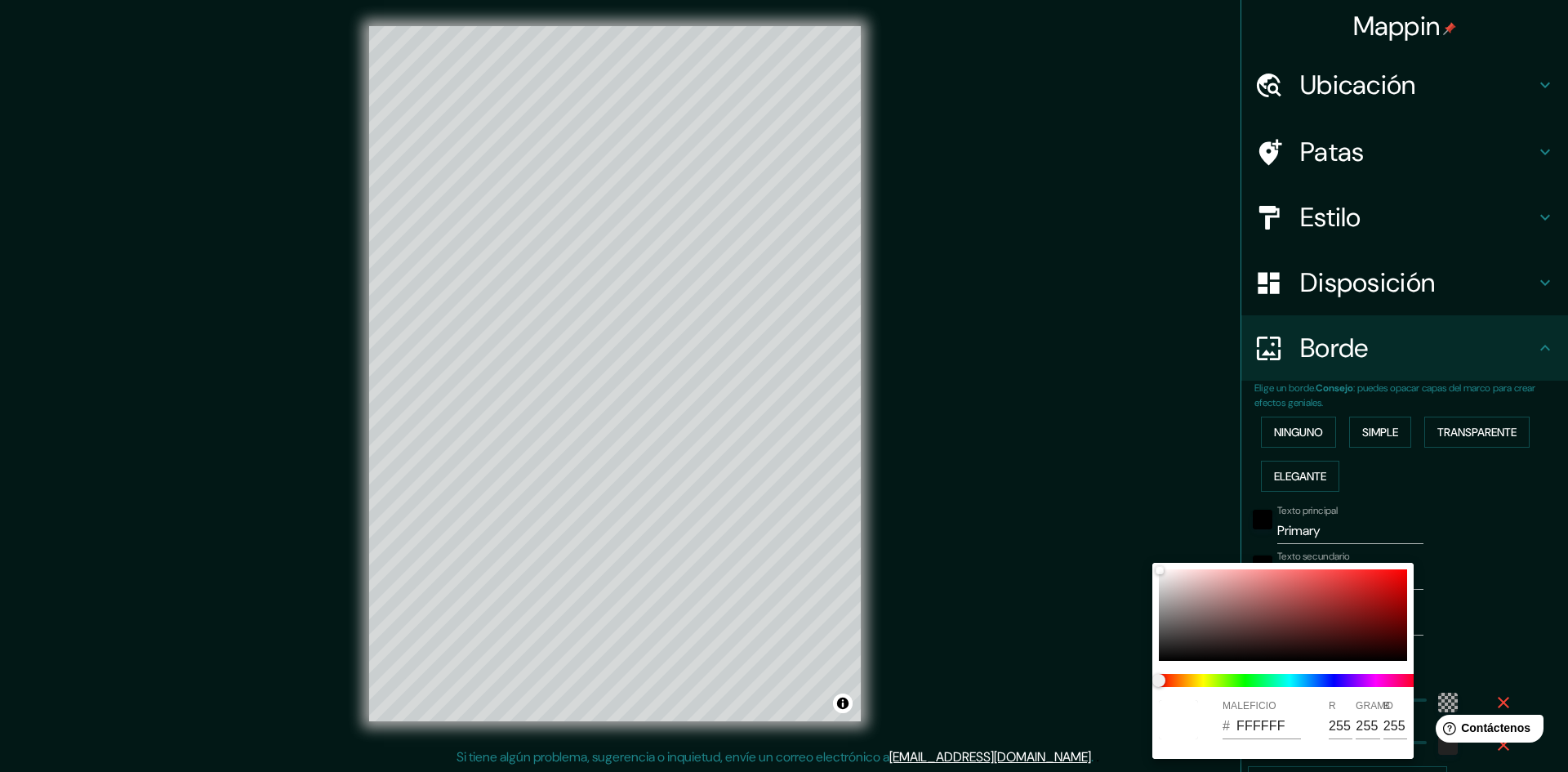
click at [1156, 656] on div "MALEFICIO # FFFFFF R 255 GRAMO 255 B 255" at bounding box center [1283, 661] width 261 height 196
click at [1166, 656] on div at bounding box center [1283, 615] width 249 height 91
type input "289"
type input "48"
type input "0E0D0D"
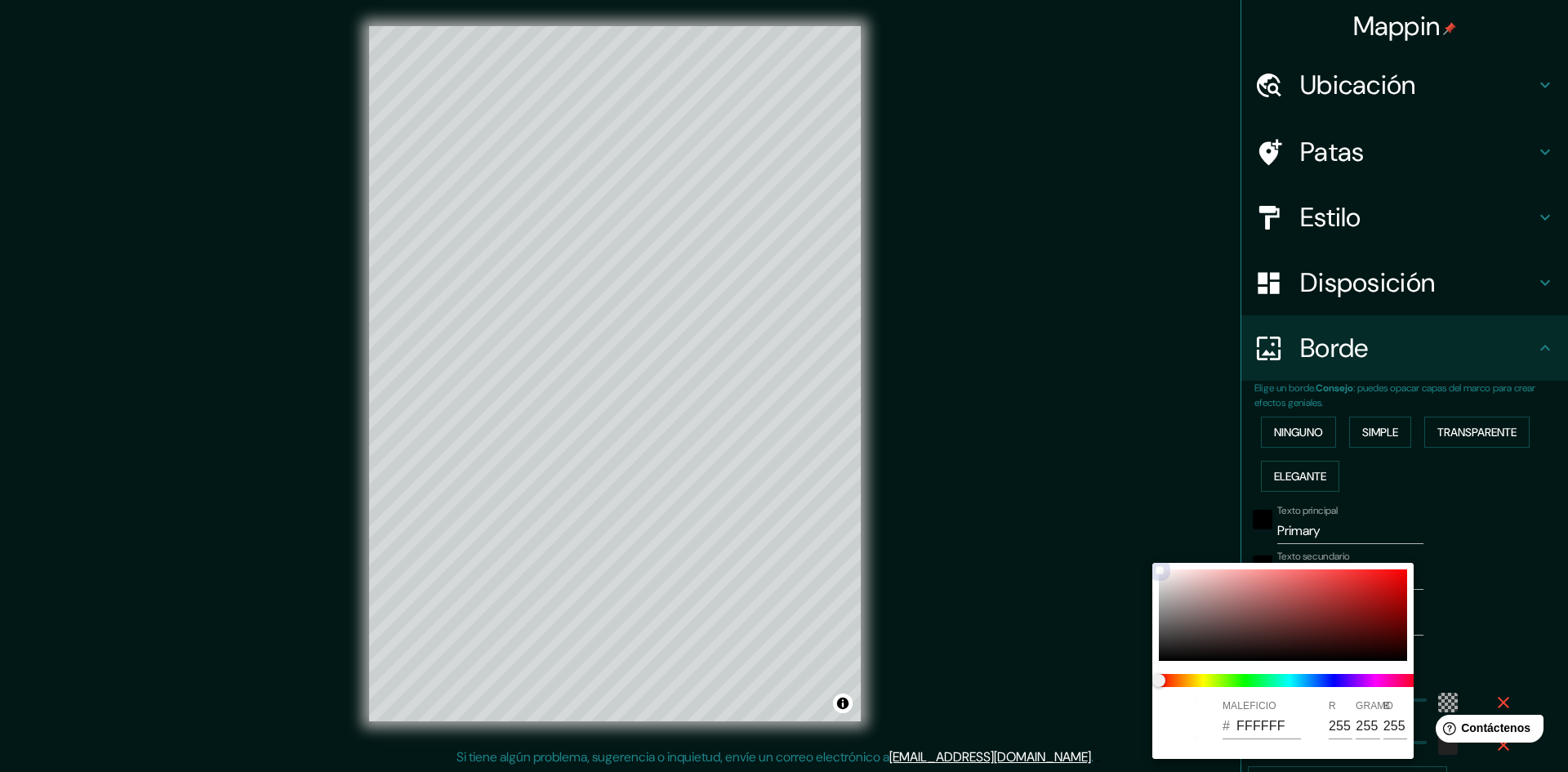
type input "14"
type input "13"
click at [1438, 668] on div at bounding box center [784, 386] width 1568 height 772
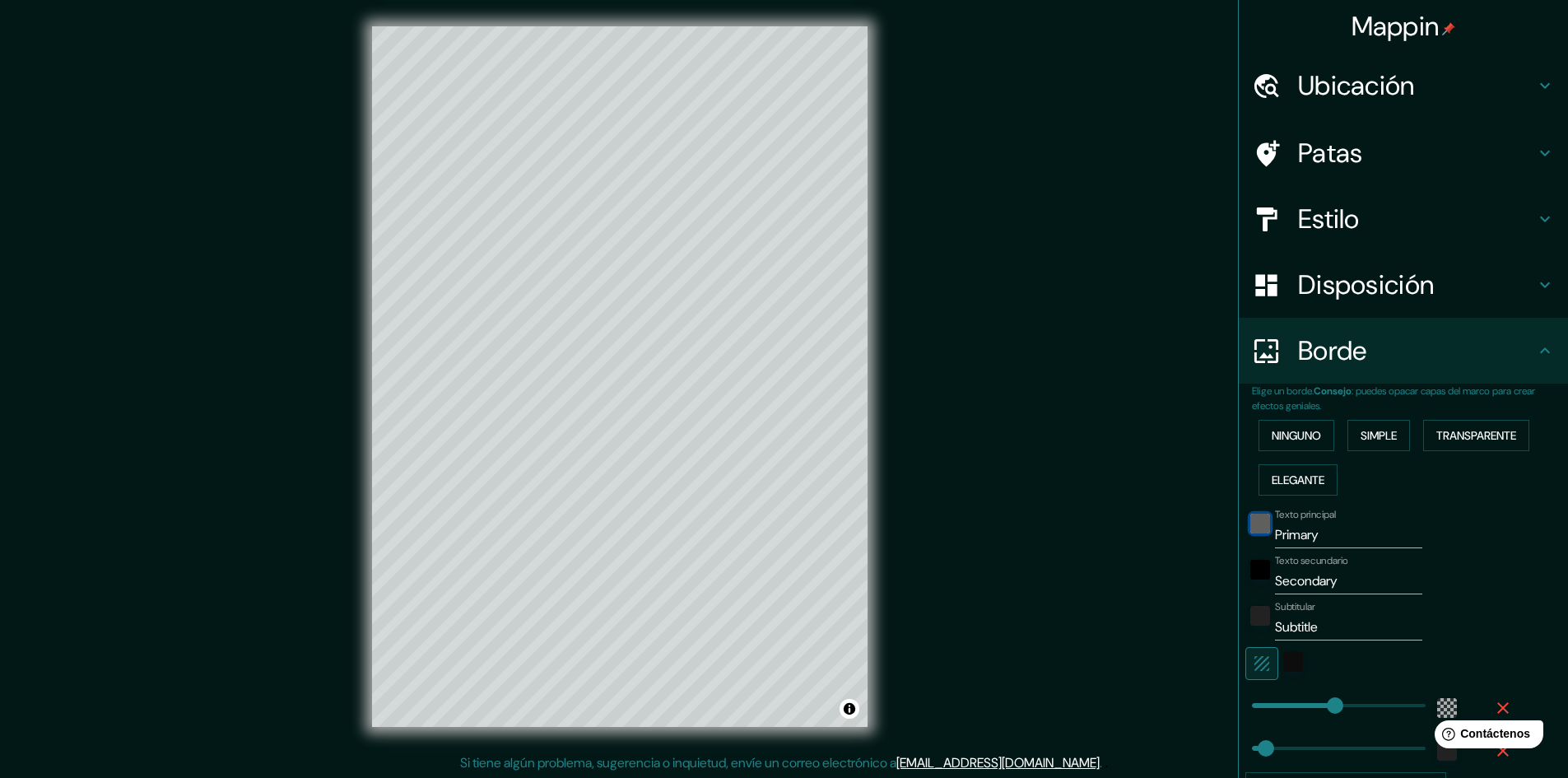
click at [1250, 523] on div "negro" at bounding box center [1260, 523] width 20 height 20
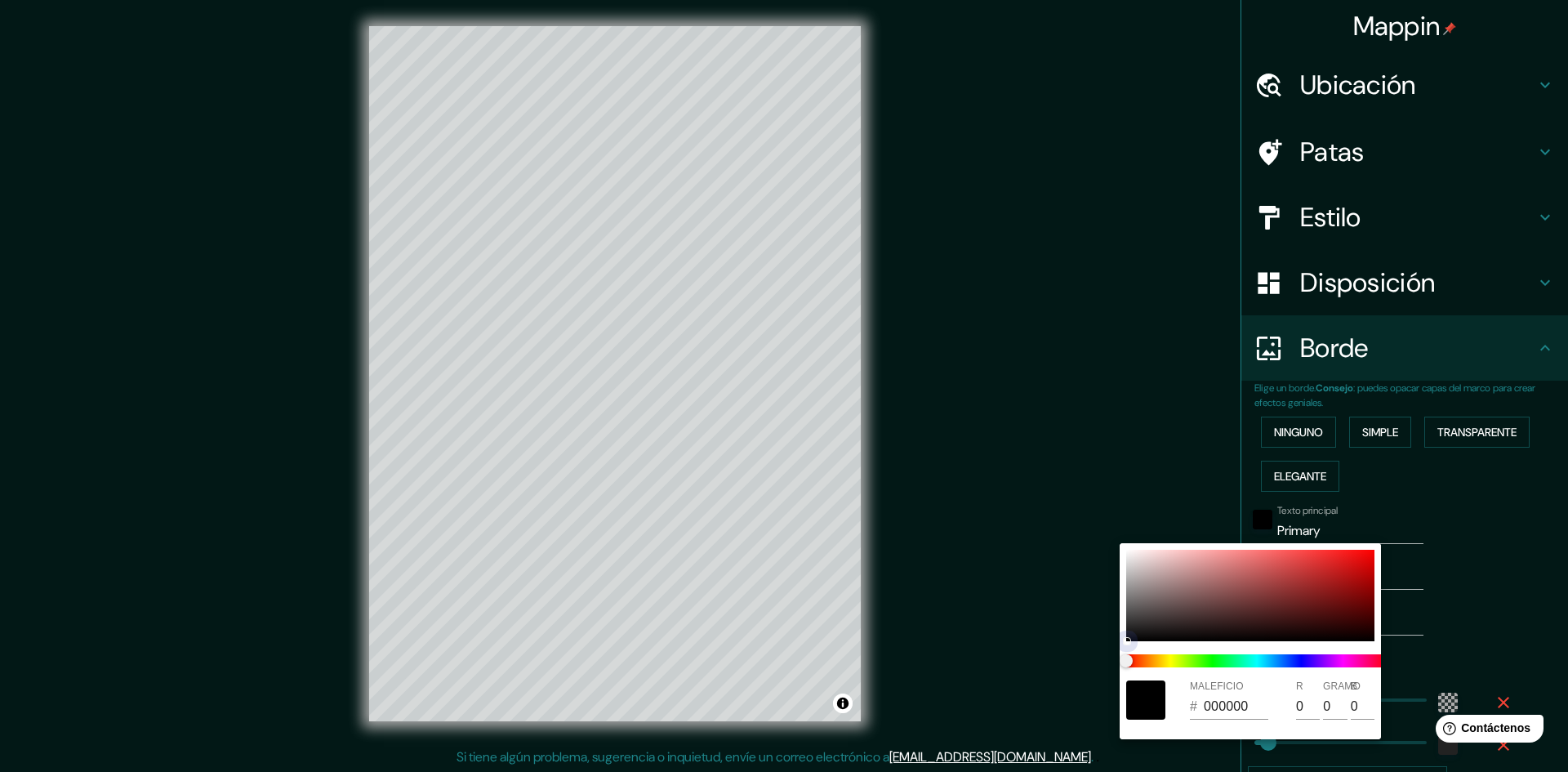
type input "289"
type input "48"
type input "815A5A"
type input "129"
type input "90"
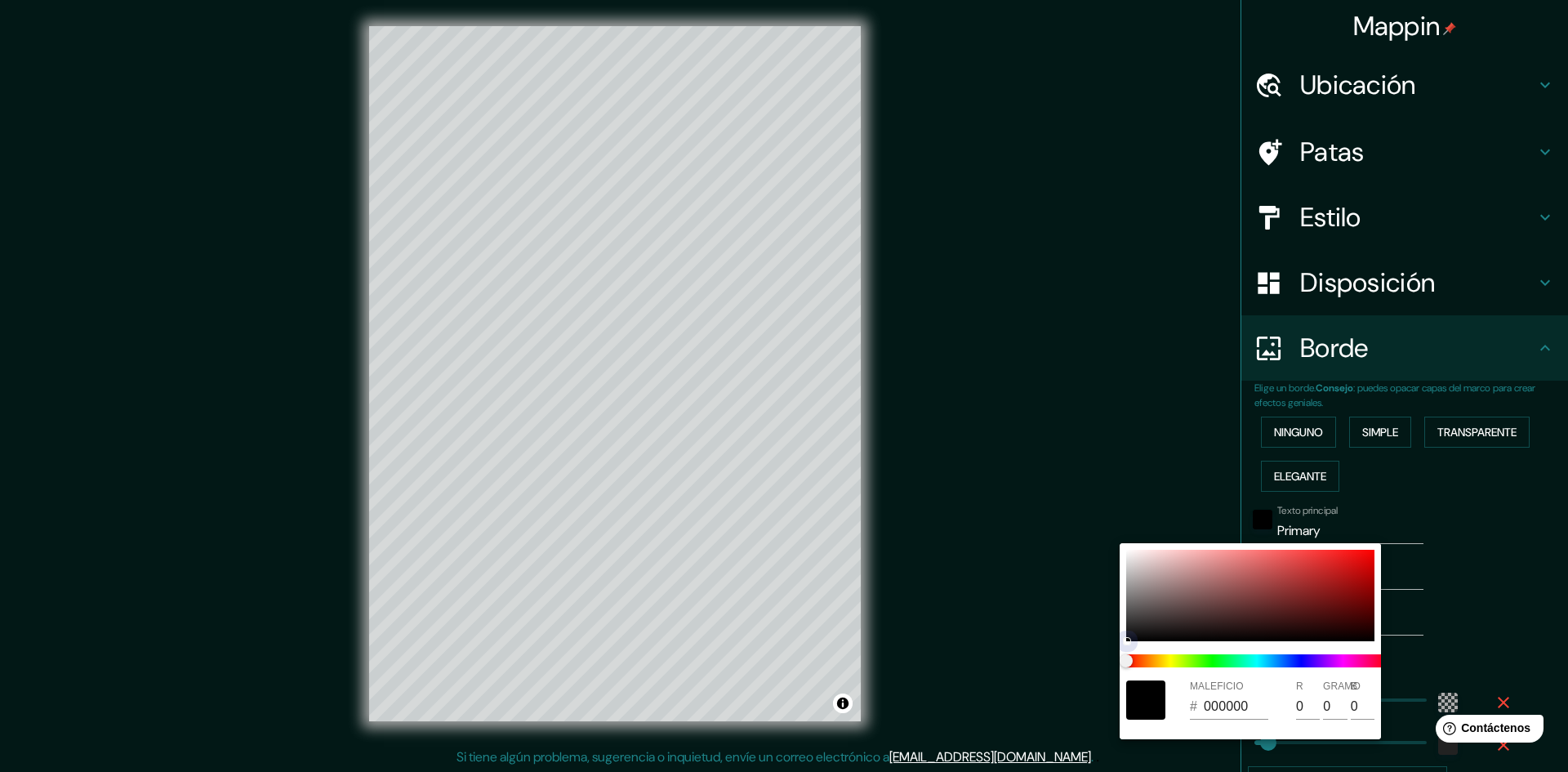
type input "90"
type input "289"
type input "48"
type input "9F8D8D"
type input "159"
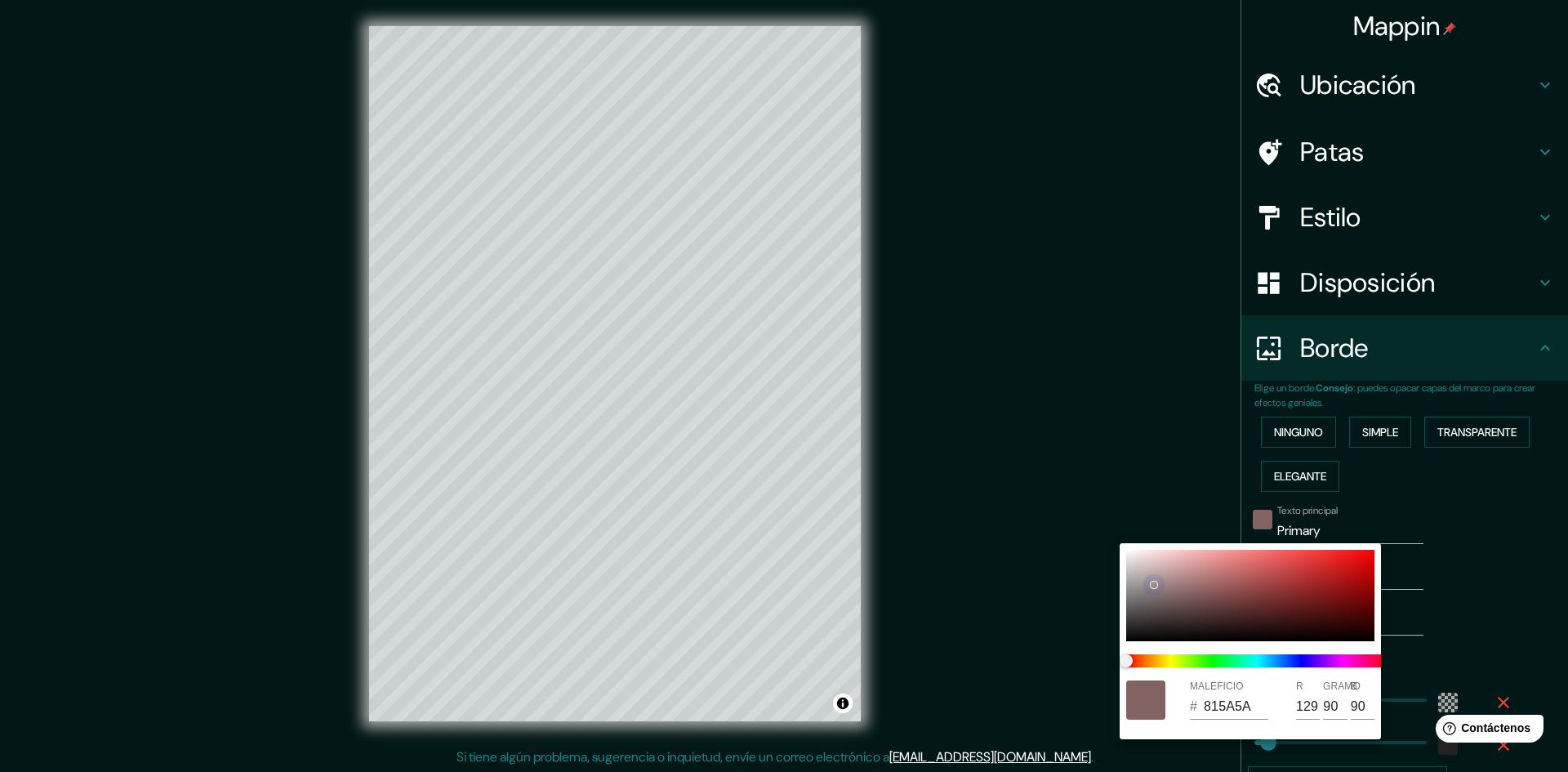
type input "141"
type input "289"
type input "48"
type input "FFFCFC"
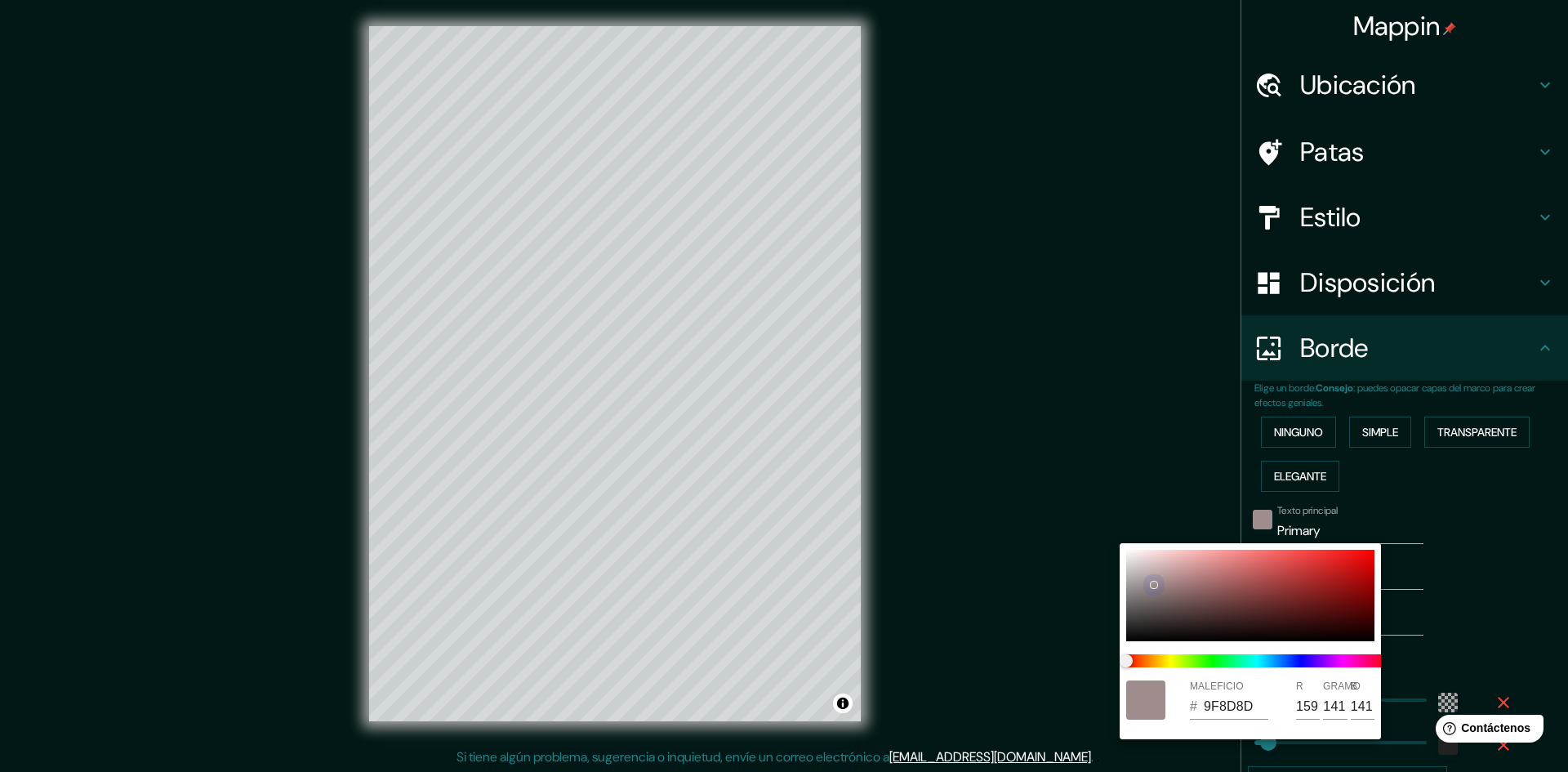
type input "255"
type input "252"
drag, startPoint x: 1091, startPoint y: 559, endPoint x: 1070, endPoint y: 527, distance: 38.3
click at [1070, 527] on div "MALEFICIO # FFFCFC R 255 GRAMO 252 B 252" at bounding box center [784, 386] width 1568 height 772
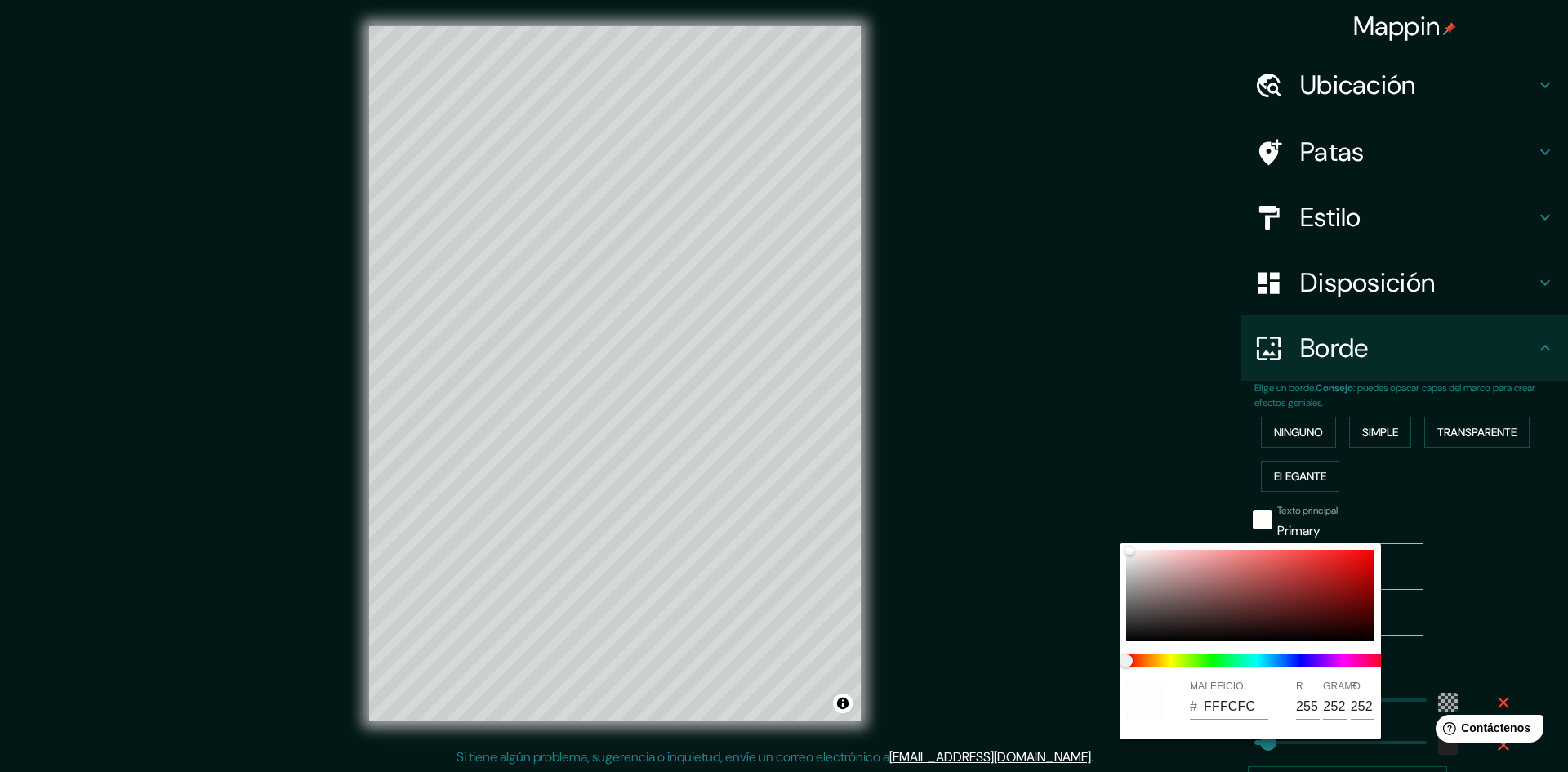
click at [1410, 647] on div at bounding box center [784, 386] width 1568 height 772
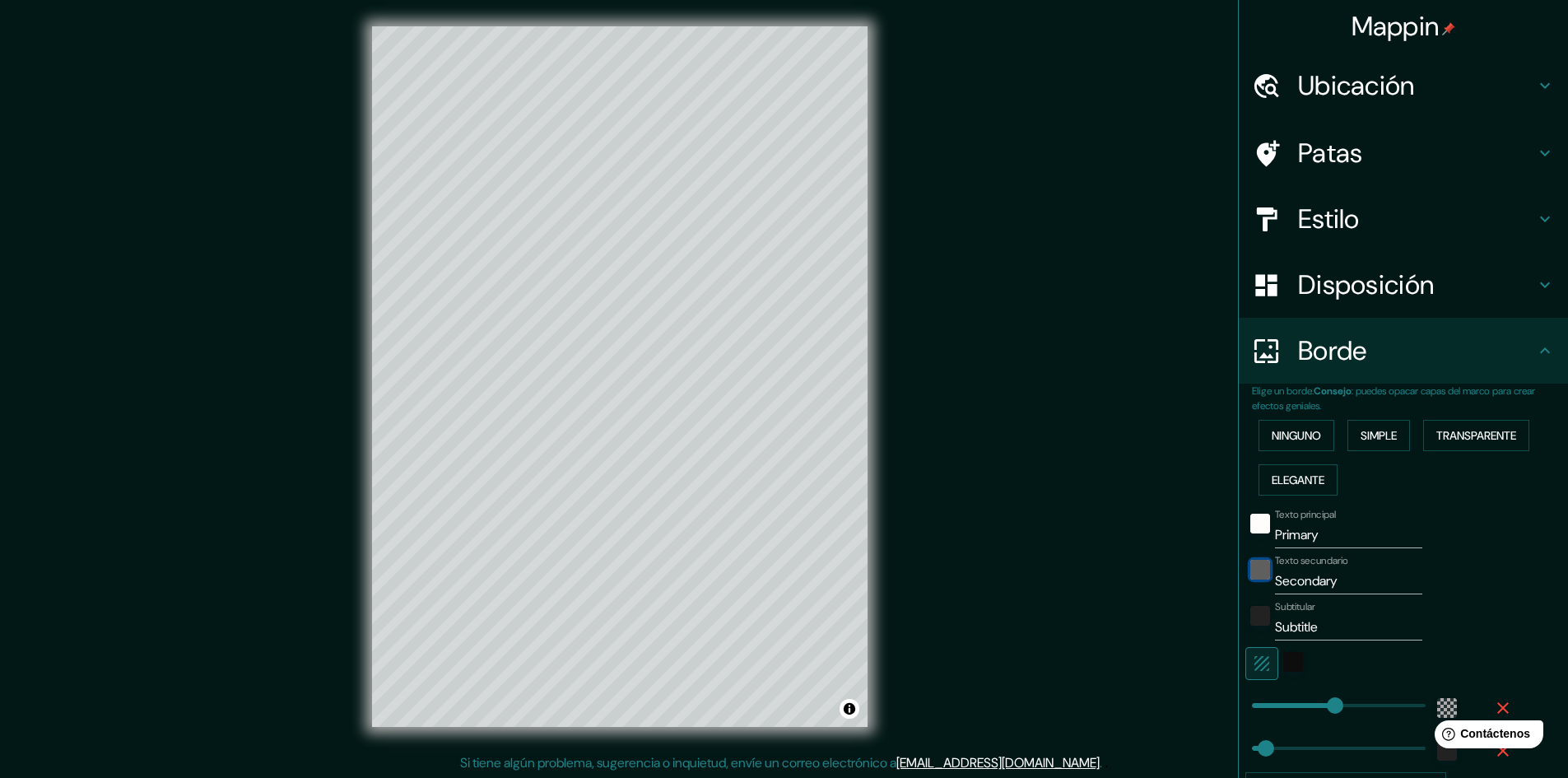
click at [1250, 570] on div "negro" at bounding box center [1260, 569] width 20 height 20
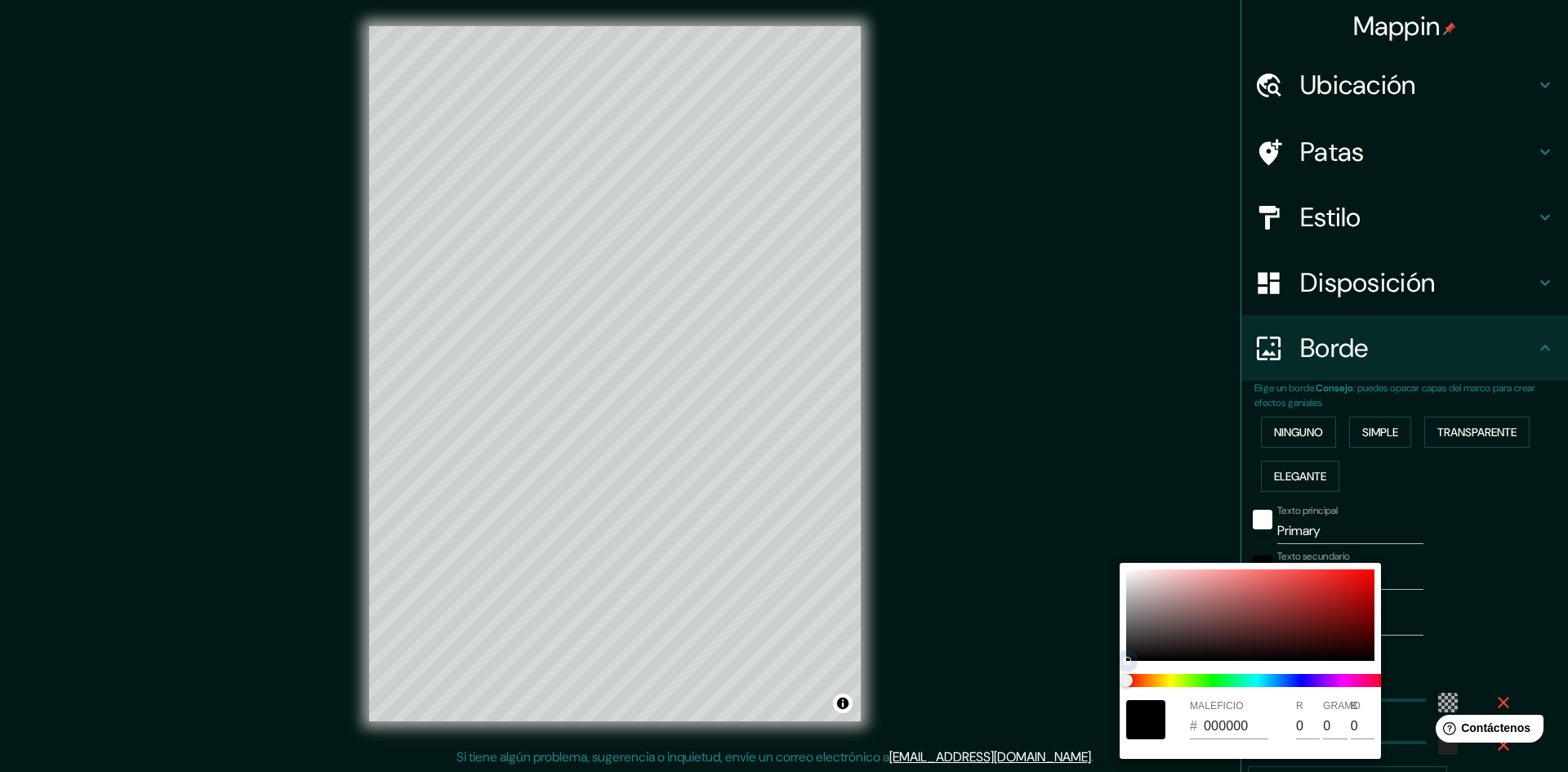
type input "289"
type input "48"
type input "DAB3B3"
type input "218"
type input "179"
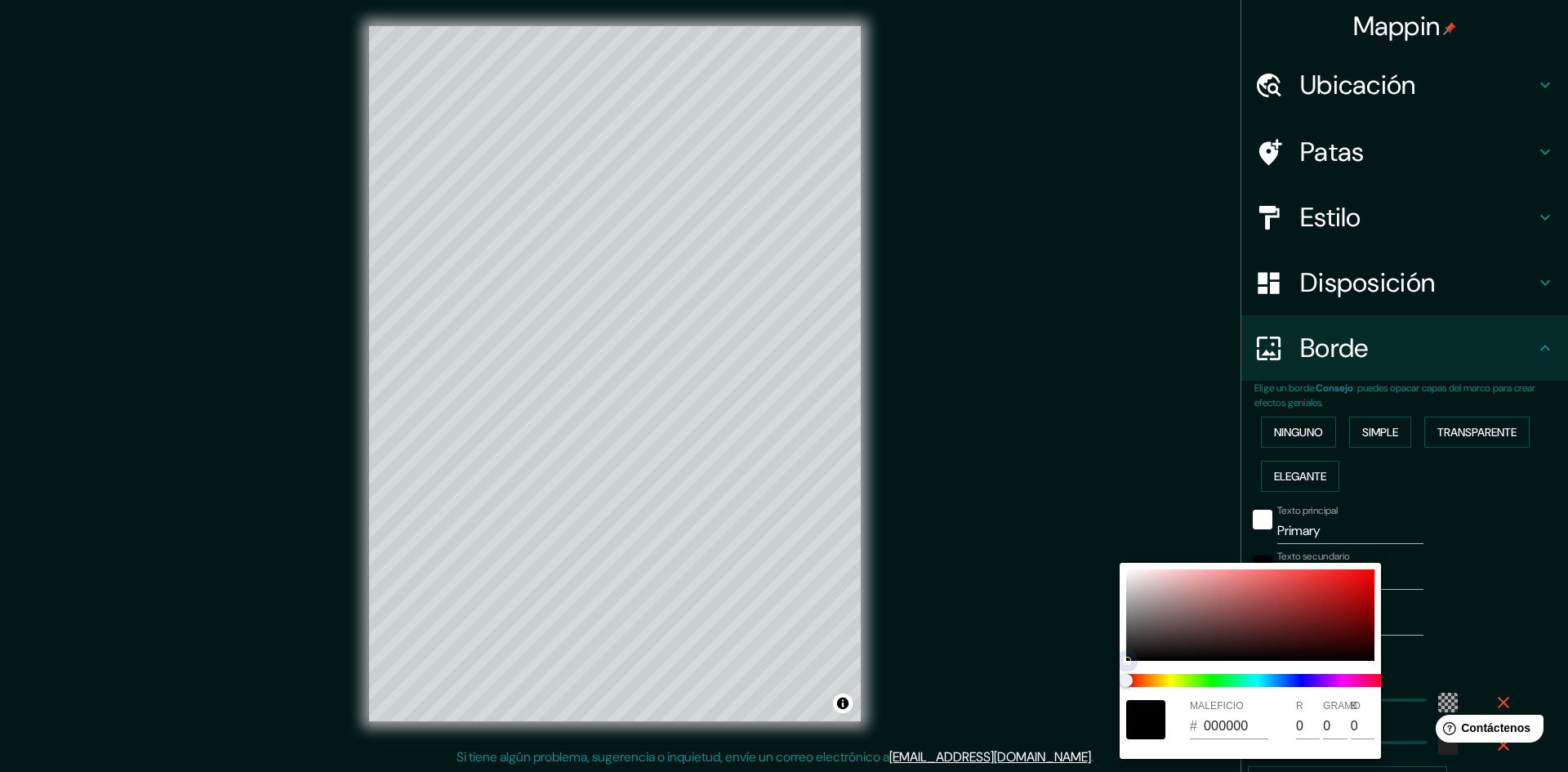
type input "179"
type input "289"
type input "48"
type input "E3CBCB"
type input "227"
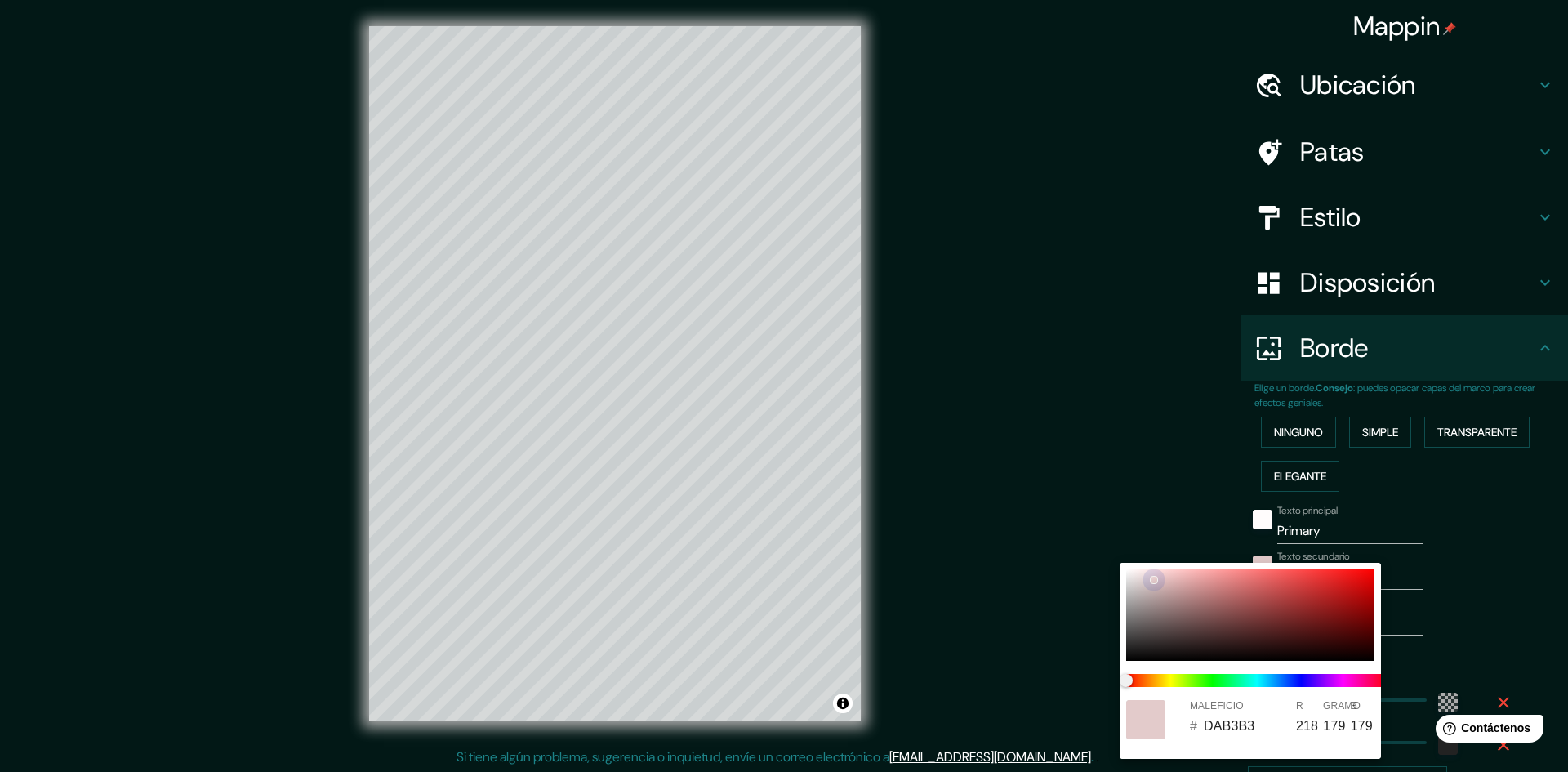
type input "203"
type input "289"
type input "48"
type input "EFE8E8"
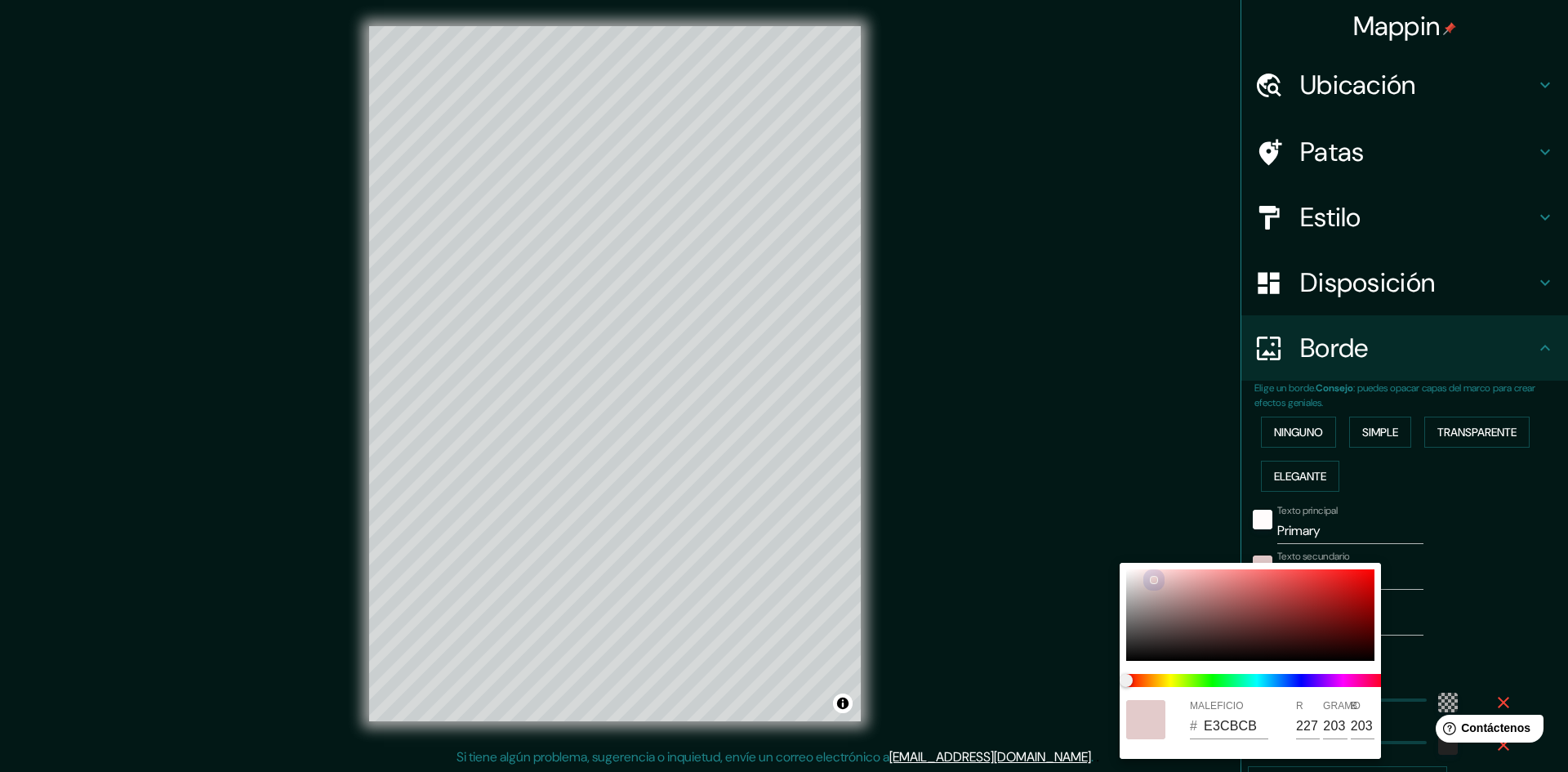
type input "239"
type input "232"
drag, startPoint x: 1153, startPoint y: 580, endPoint x: 1084, endPoint y: 549, distance: 75.6
click at [1084, 549] on div "MALEFICIO # EFE8E8 R 239 GRAMO 232 B 232" at bounding box center [784, 386] width 1568 height 772
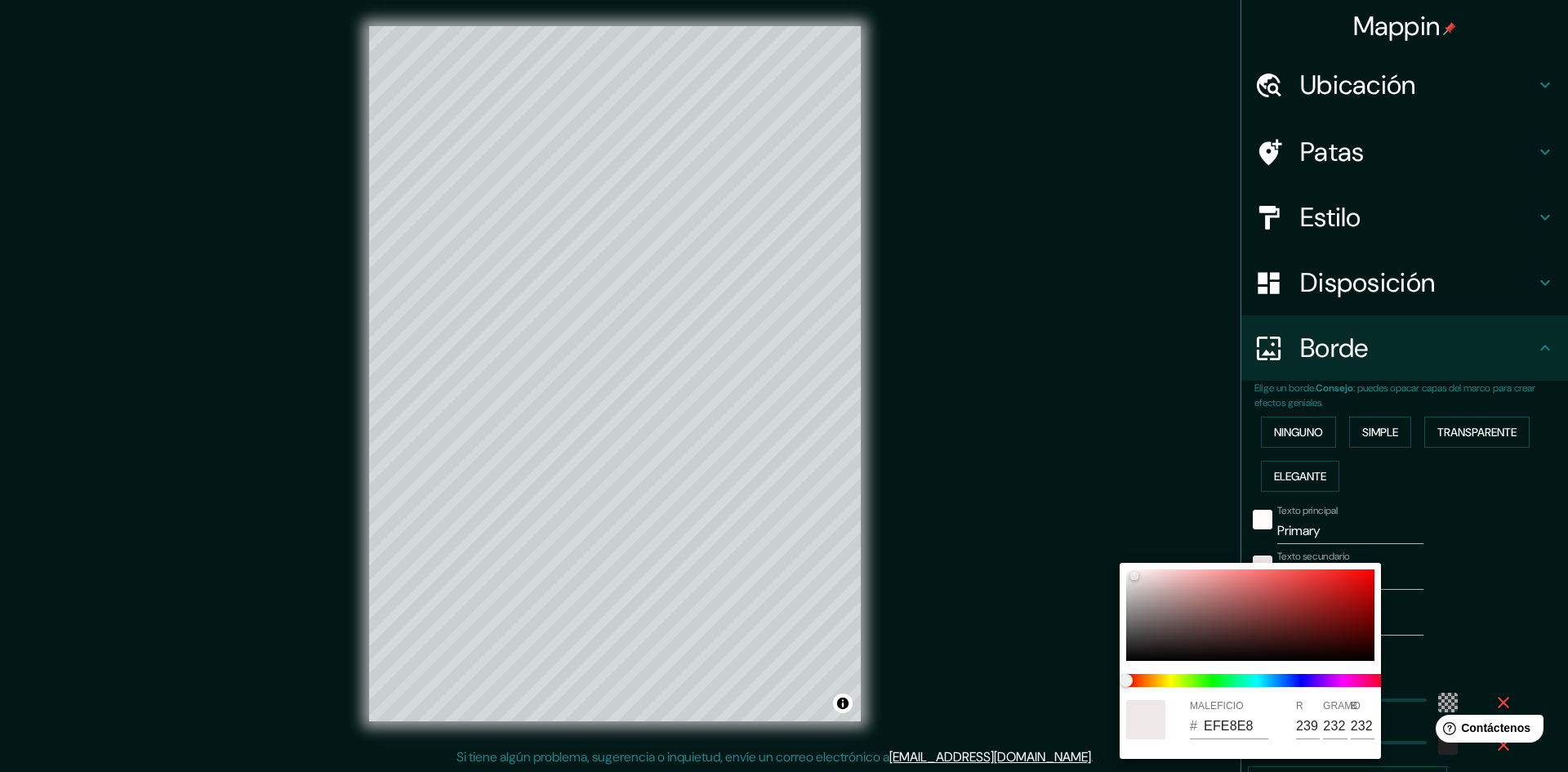
click at [1490, 575] on div at bounding box center [784, 386] width 1568 height 772
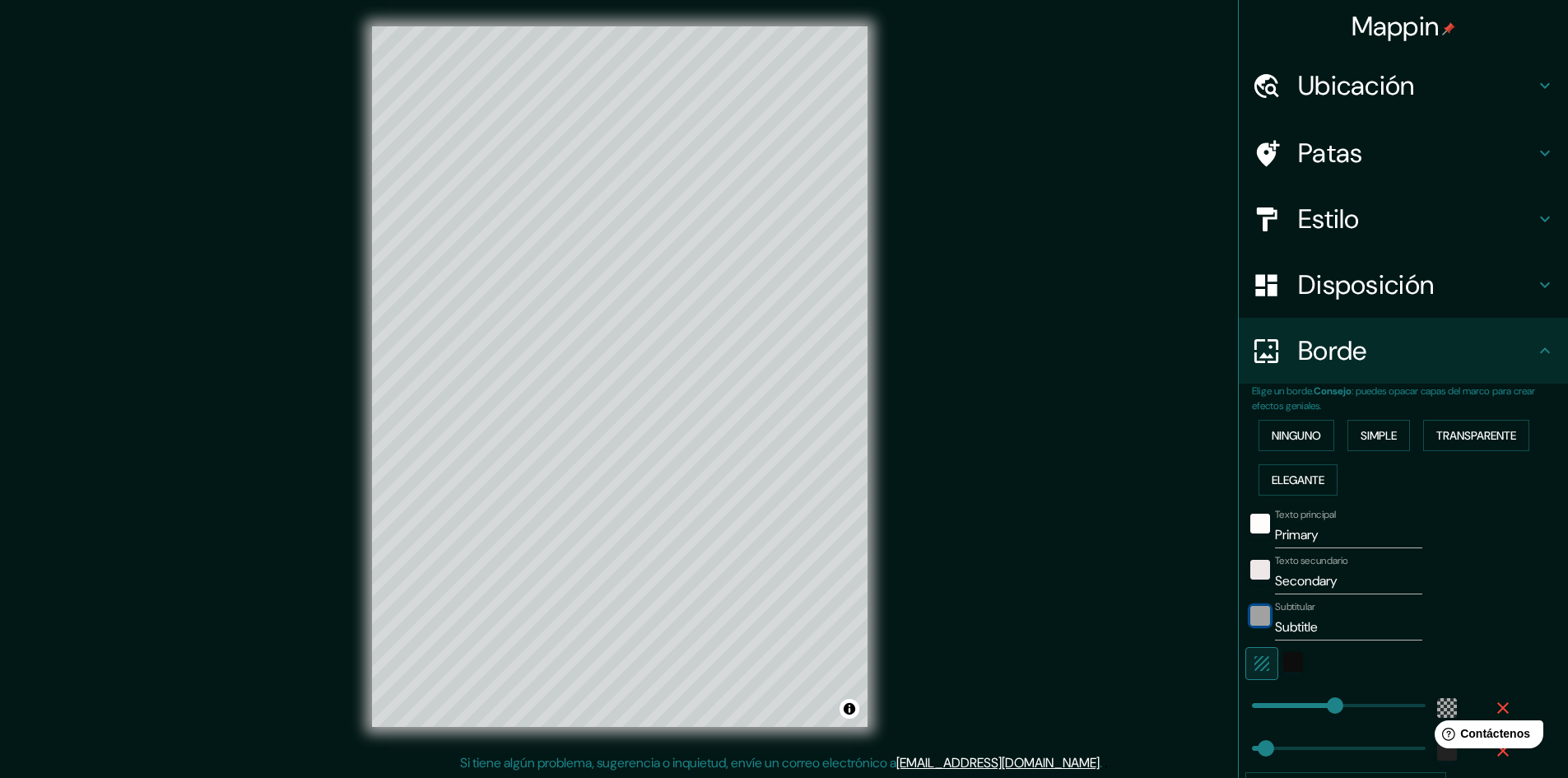
click at [1250, 610] on div "color-222222" at bounding box center [1260, 616] width 20 height 20
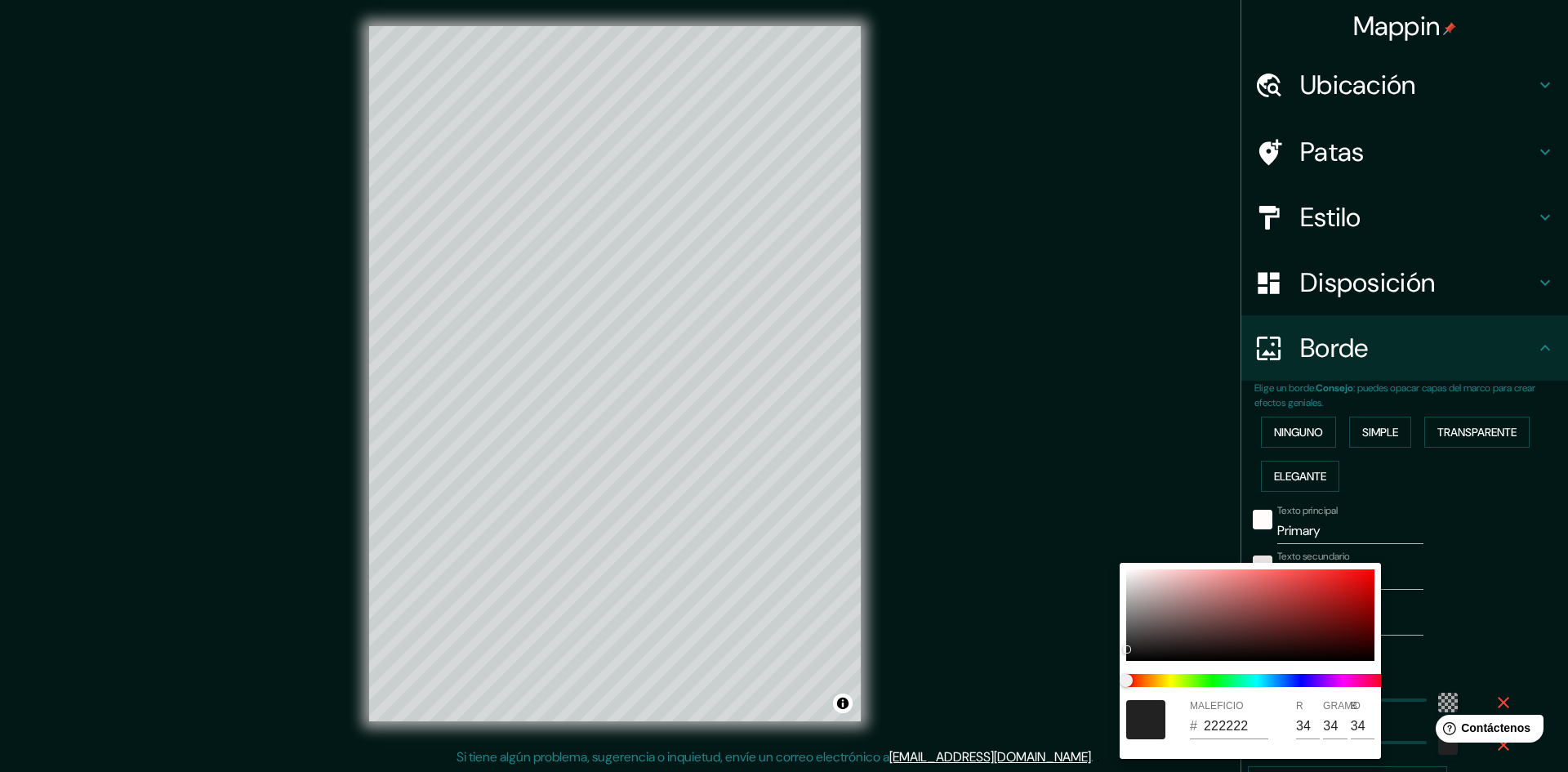
drag, startPoint x: 1091, startPoint y: 586, endPoint x: 1108, endPoint y: 569, distance: 24.0
click at [1107, 569] on div at bounding box center [784, 386] width 1568 height 772
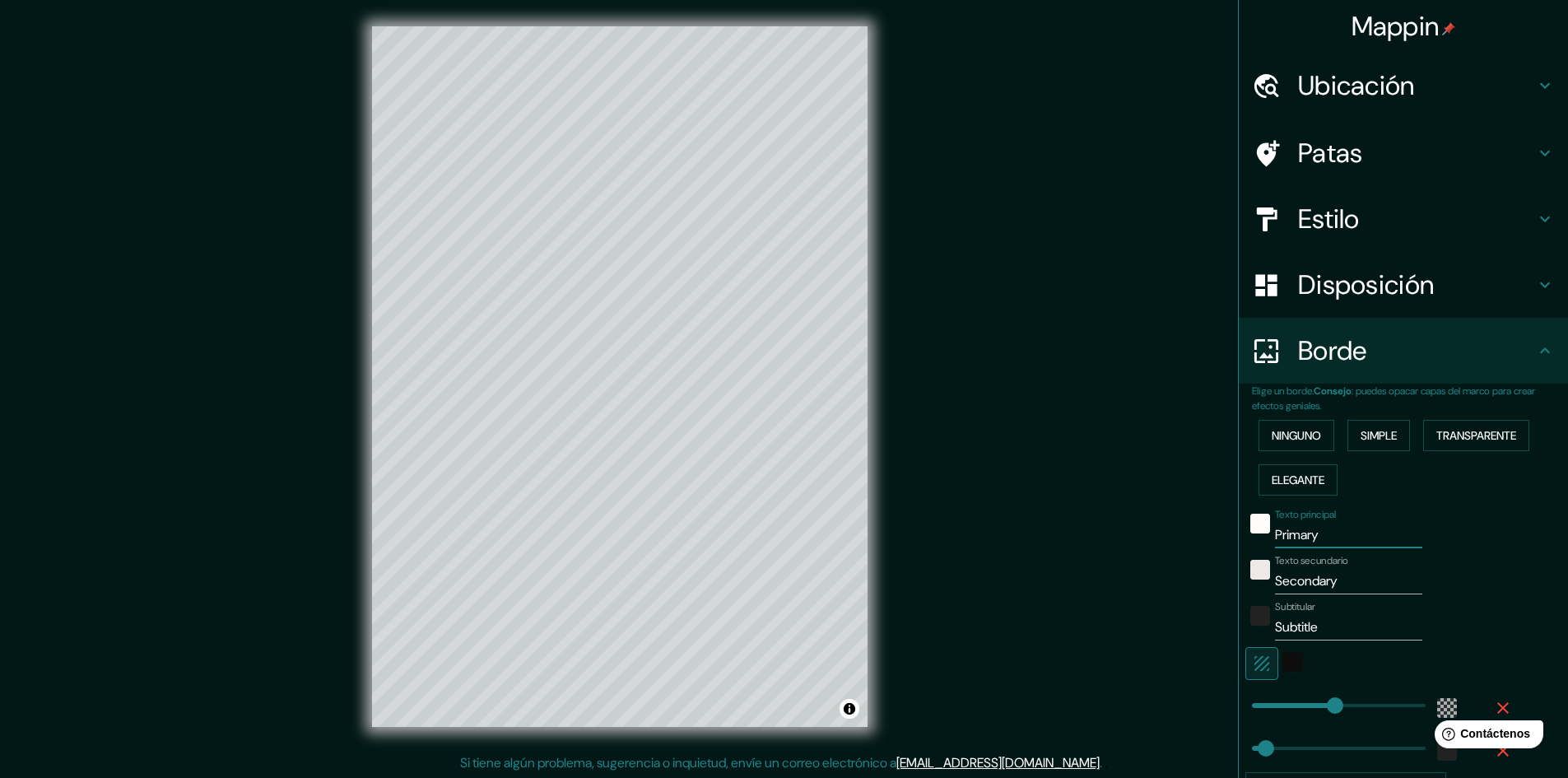
click at [1305, 532] on input "Primary" at bounding box center [1348, 535] width 147 height 27
click at [1323, 542] on input "Primary" at bounding box center [1348, 535] width 147 height 27
type input "Primar"
type input "289"
type input "48"
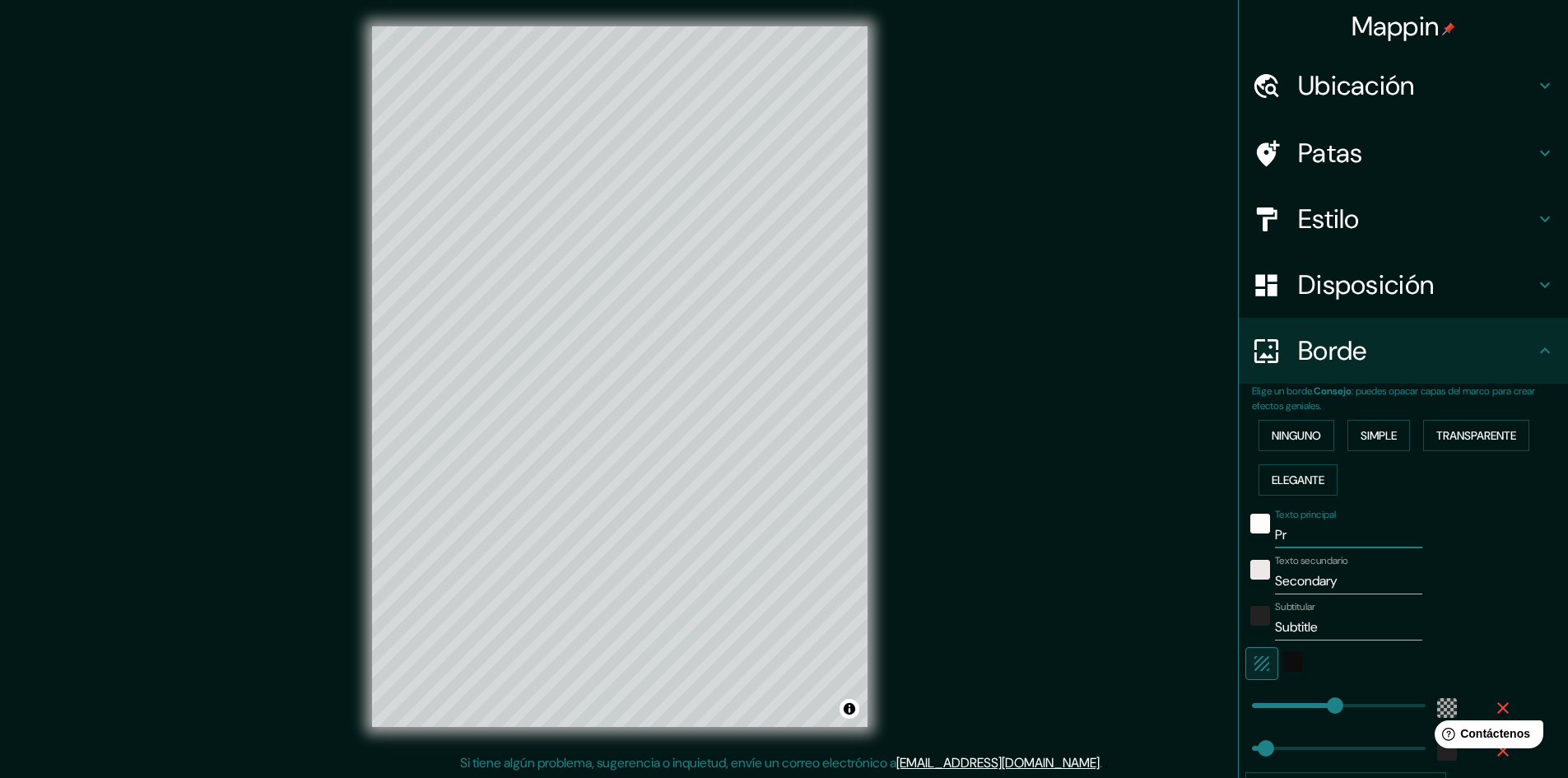
type input "P"
type input "289"
type input "48"
type input "U"
type input "289"
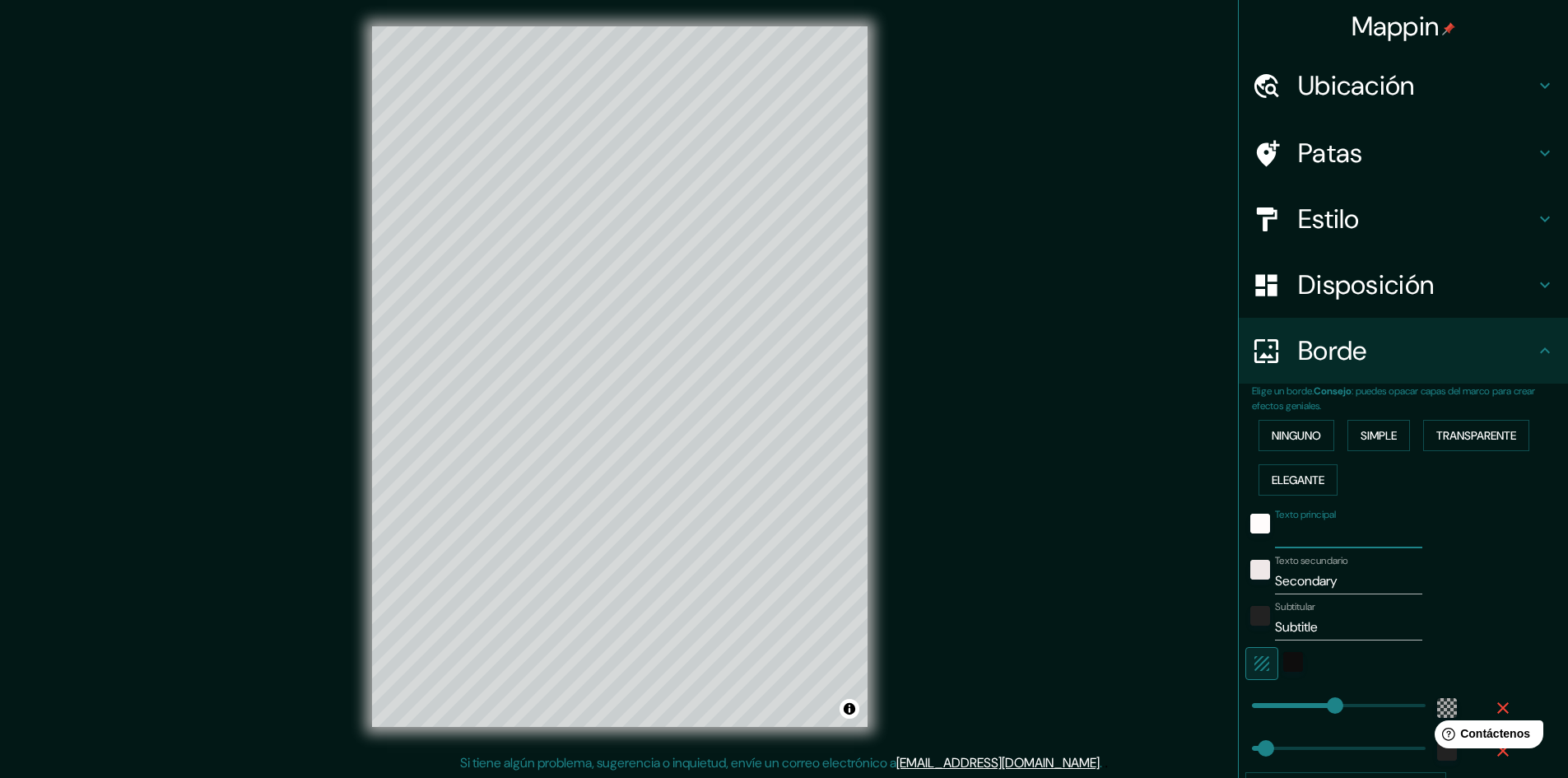
type input "48"
type input "UB"
type input "289"
type input "48"
type input "UBI"
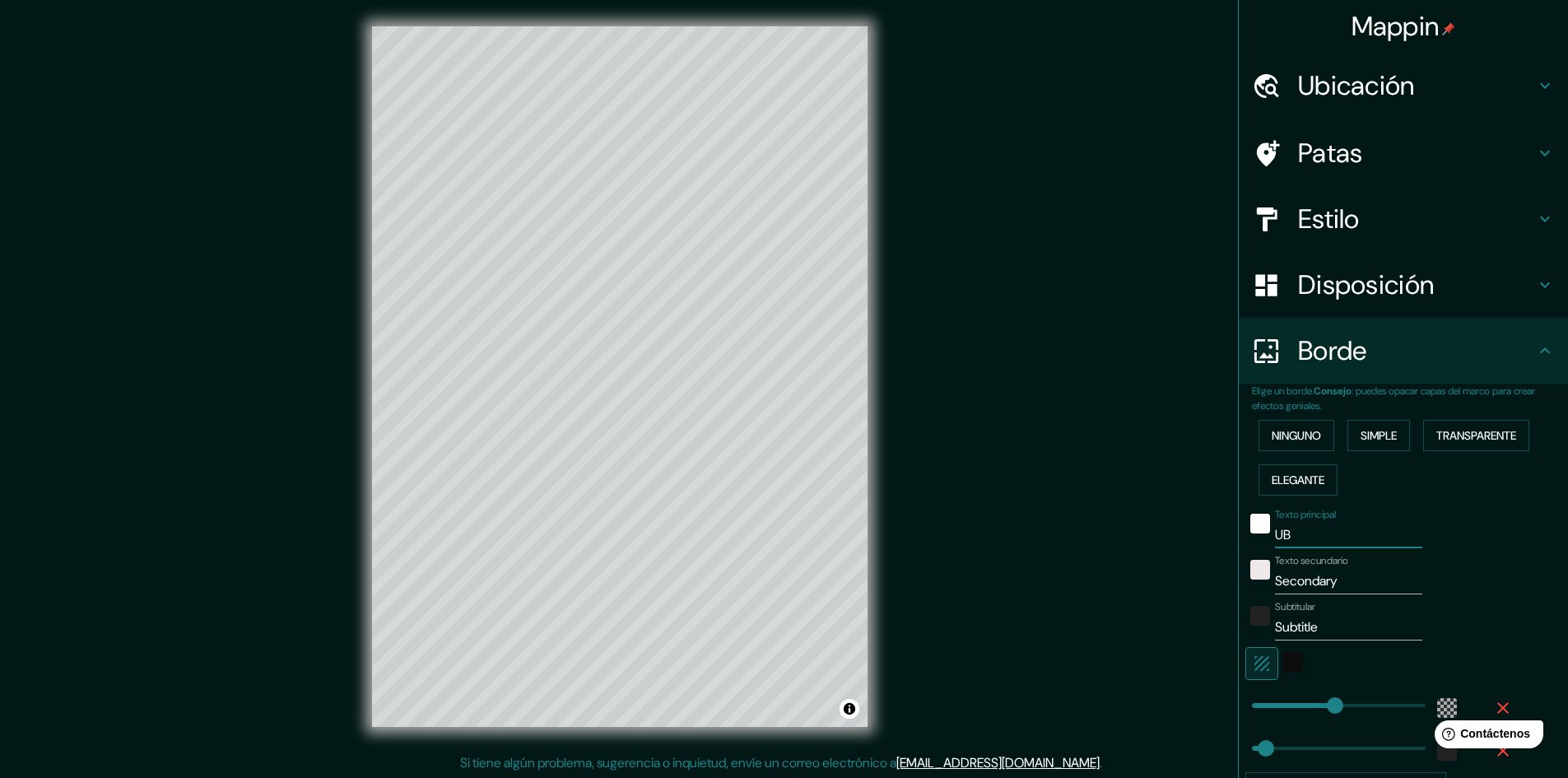
type input "289"
type input "48"
type input "UBIC"
type input "289"
type input "48"
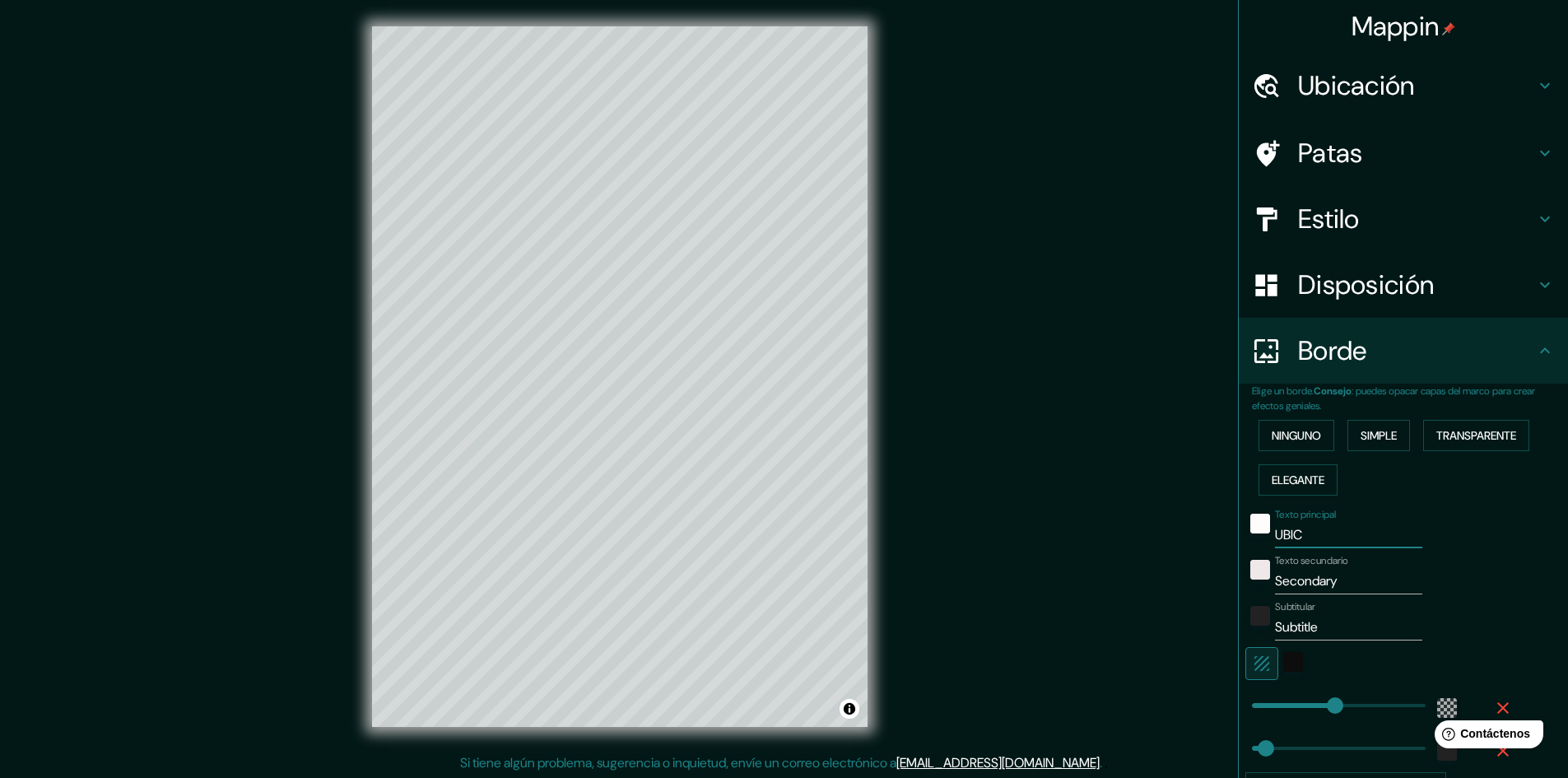
type input "UBICA"
type input "289"
type input "48"
type input "UBICAC"
type input "289"
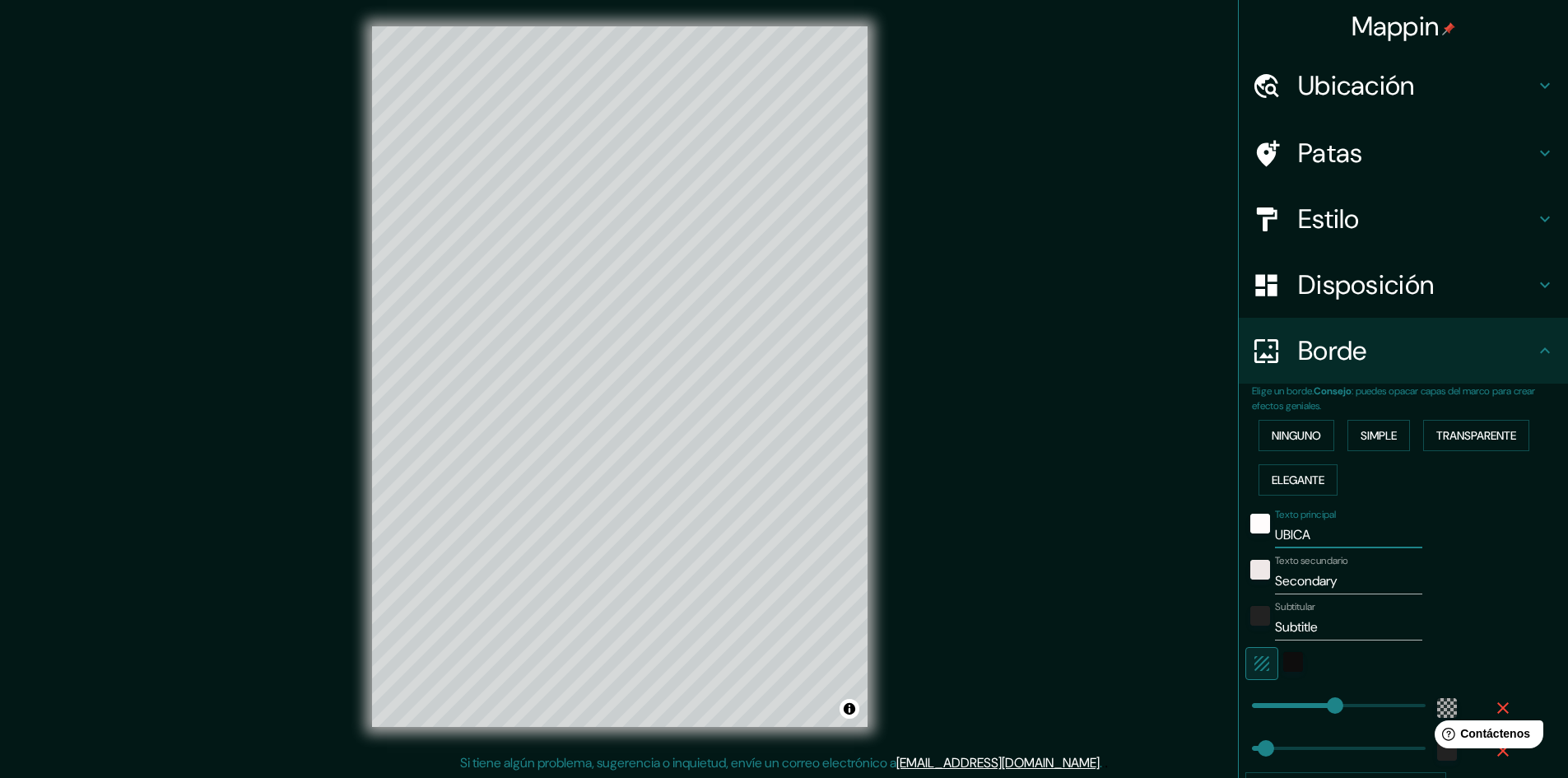
type input "48"
type input "UBICACI"
type input "289"
type input "48"
type input "UBICACIÒ"
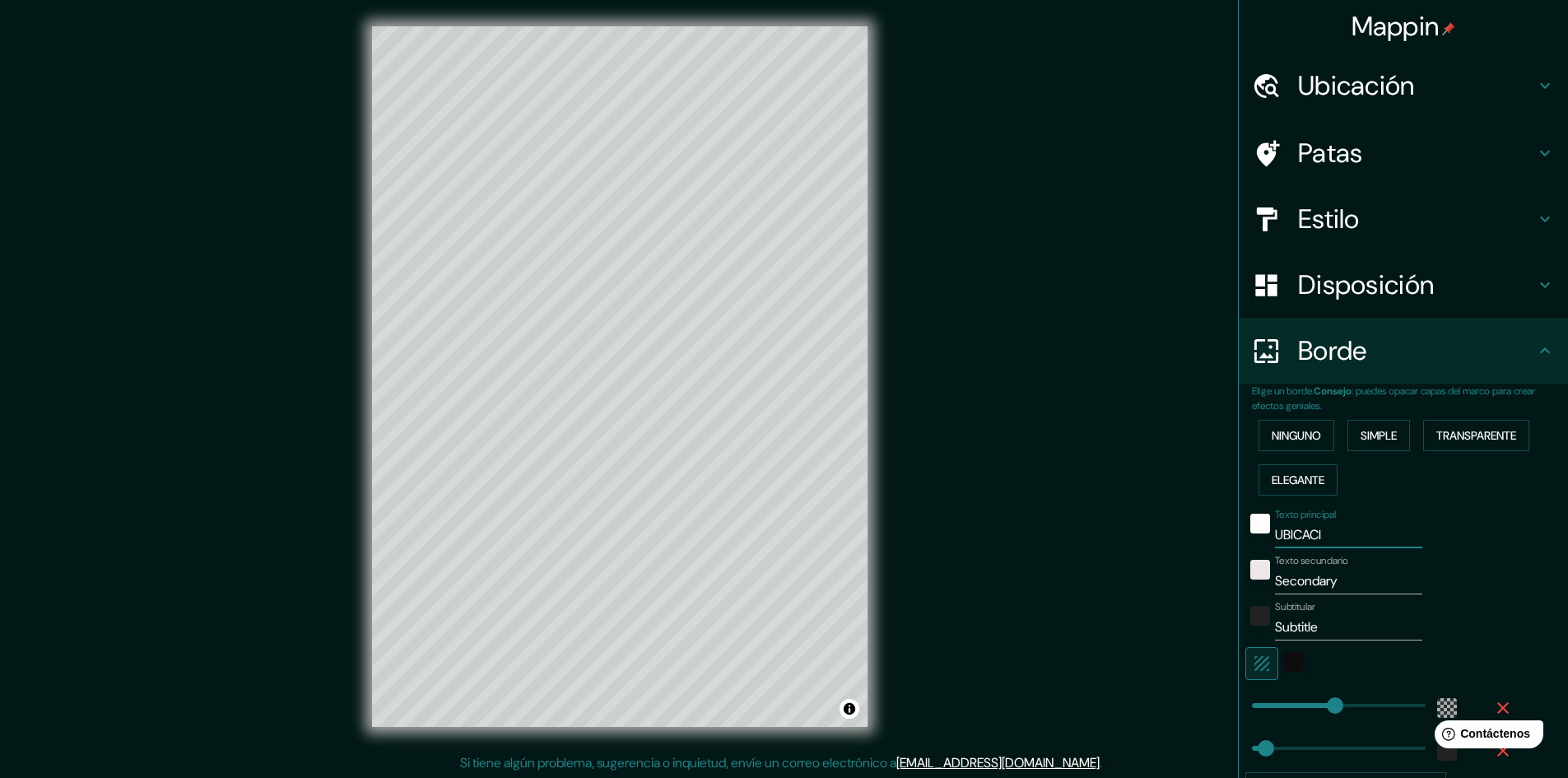
type input "289"
type input "48"
type input "UBICACIÒN"
type input "289"
type input "48"
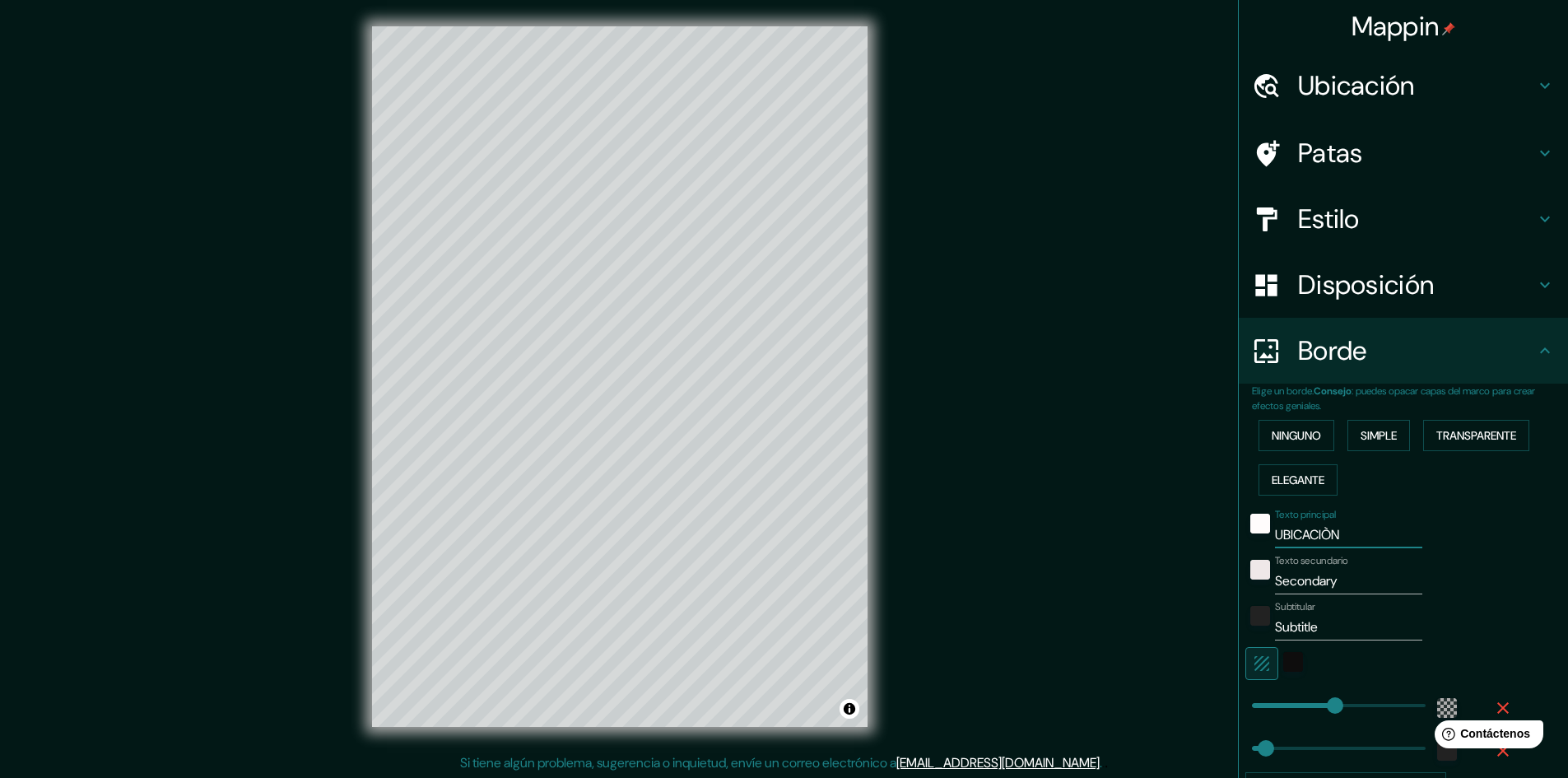
type input "UBICACIÒN"
click at [1330, 582] on input "Secondary" at bounding box center [1348, 582] width 147 height 27
drag, startPoint x: 1330, startPoint y: 582, endPoint x: 1262, endPoint y: 581, distance: 68.0
click at [1275, 581] on input "Secondary" at bounding box center [1348, 582] width 147 height 27
click at [1322, 225] on font "Estilo" at bounding box center [1329, 219] width 62 height 34
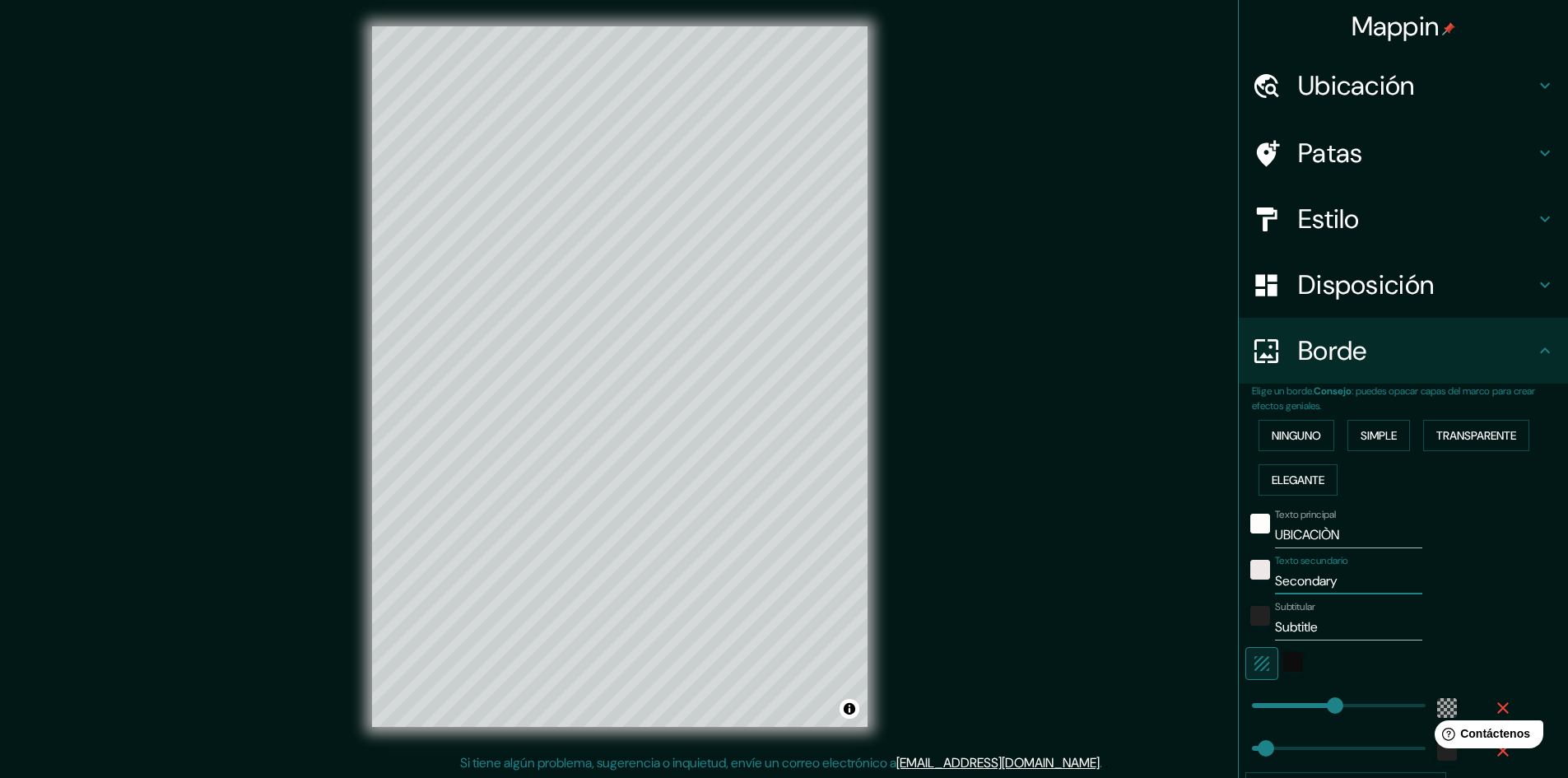
type input "289"
type input "48"
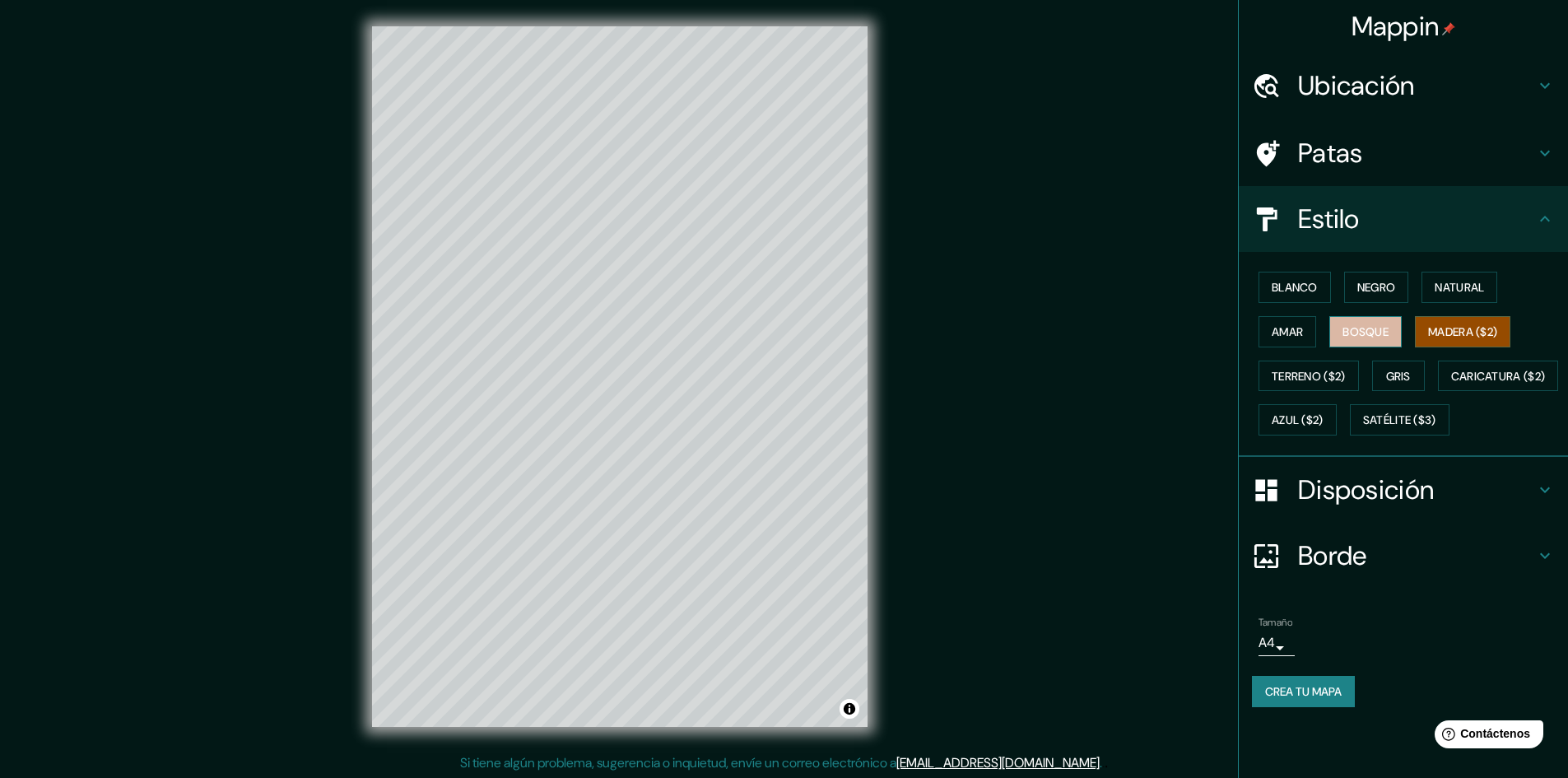
click at [1353, 322] on font "Bosque" at bounding box center [1366, 332] width 46 height 22
click at [1312, 277] on font "Blanco" at bounding box center [1295, 287] width 46 height 22
click at [1323, 414] on font "Azul ($2)" at bounding box center [1298, 420] width 52 height 15
click at [1311, 356] on div "Blanco Negro Natural Amar Bosque Madera ($2) Terreno ($2) Gris Caricatura ($2) …" at bounding box center [1410, 354] width 316 height 177
click at [1314, 366] on font "Terreno ($2)" at bounding box center [1309, 376] width 74 height 22
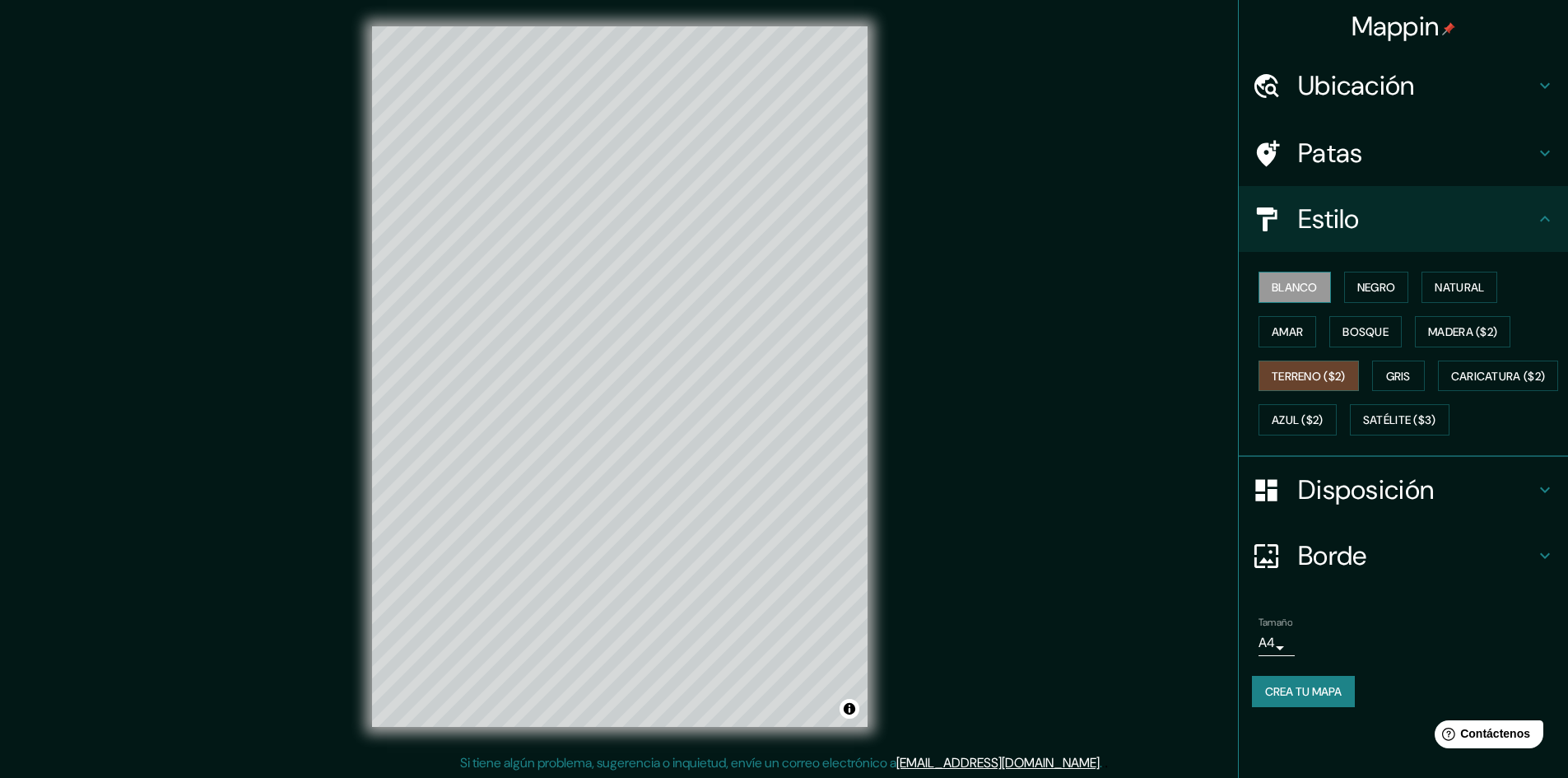
click at [1293, 284] on font "Blanco" at bounding box center [1295, 287] width 46 height 15
click at [1375, 288] on font "Negro" at bounding box center [1376, 287] width 39 height 15
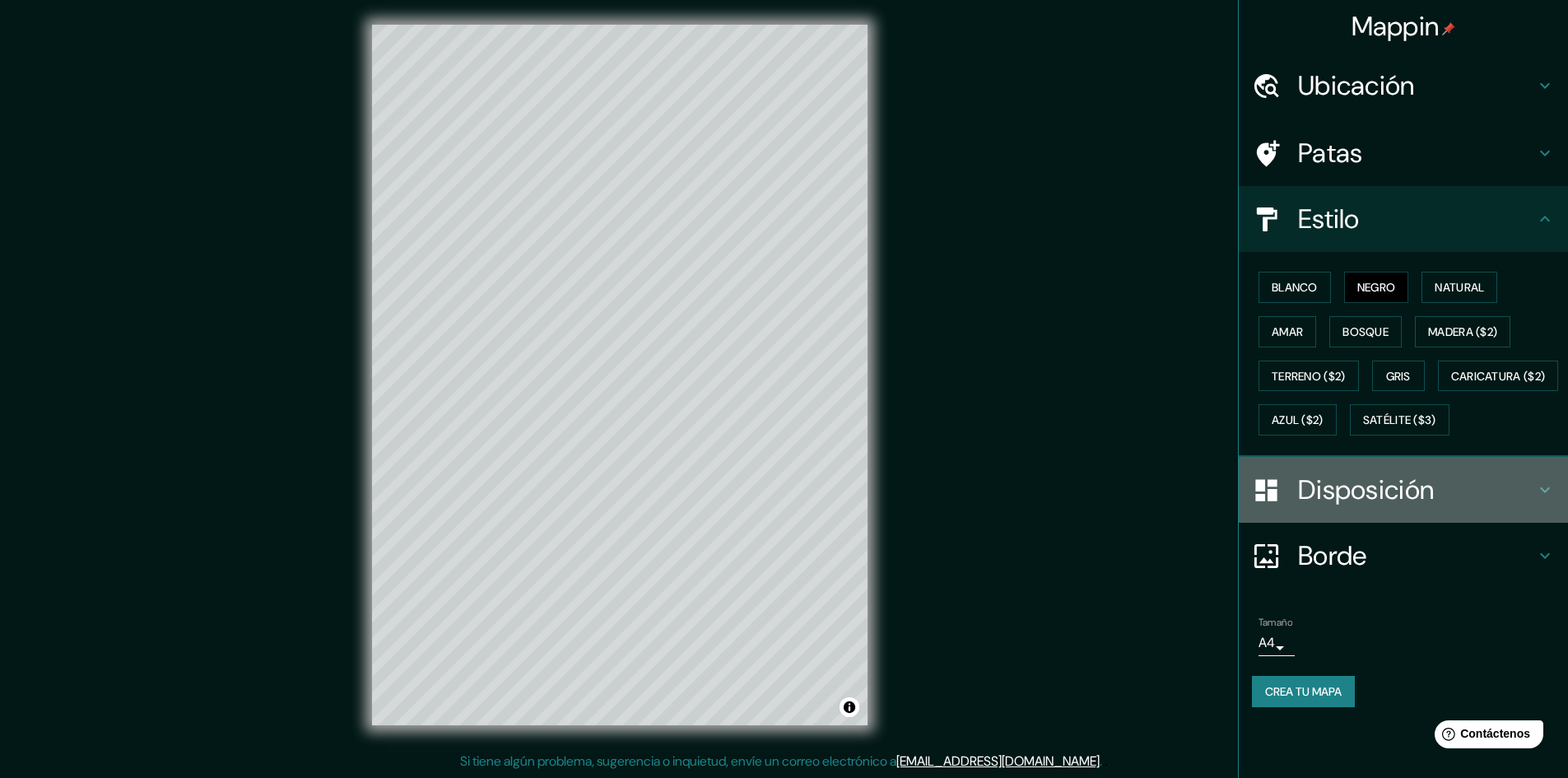
click at [1488, 507] on h4 "Disposición" at bounding box center [1416, 490] width 237 height 33
type input "289"
type input "48"
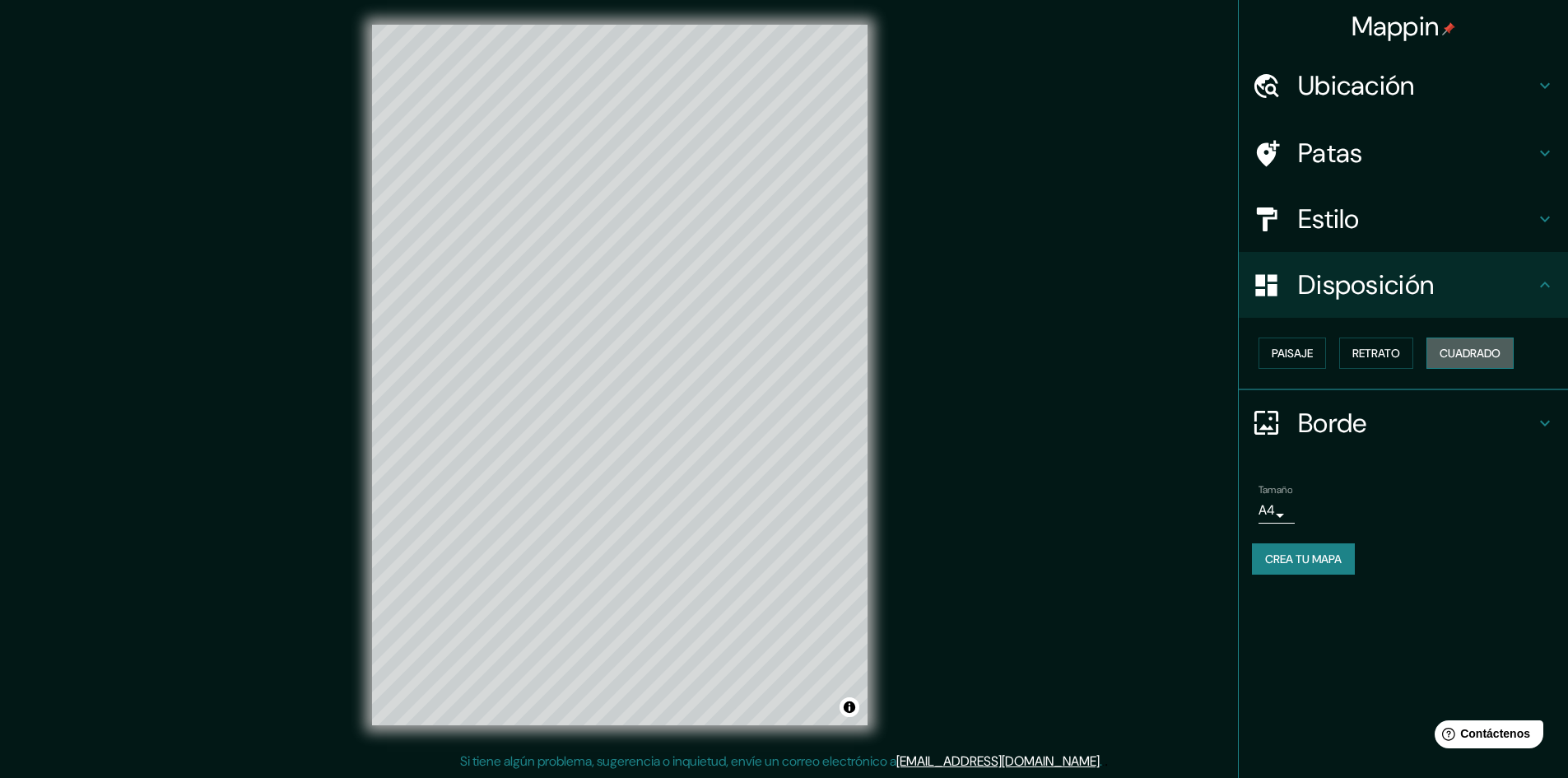
click at [1476, 345] on font "Cuadrado" at bounding box center [1470, 353] width 61 height 22
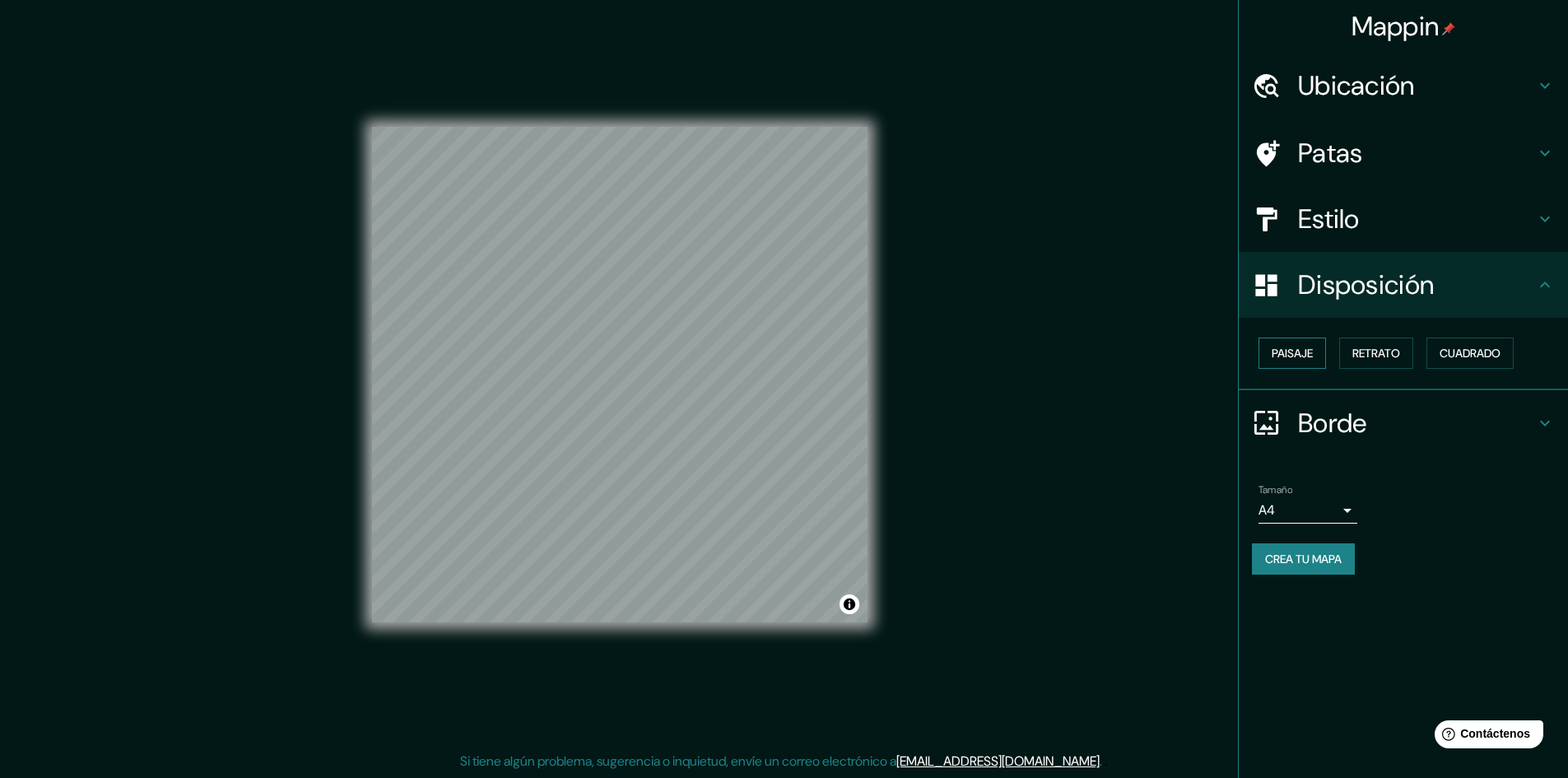
click at [1306, 354] on font "Paisaje" at bounding box center [1292, 352] width 41 height 15
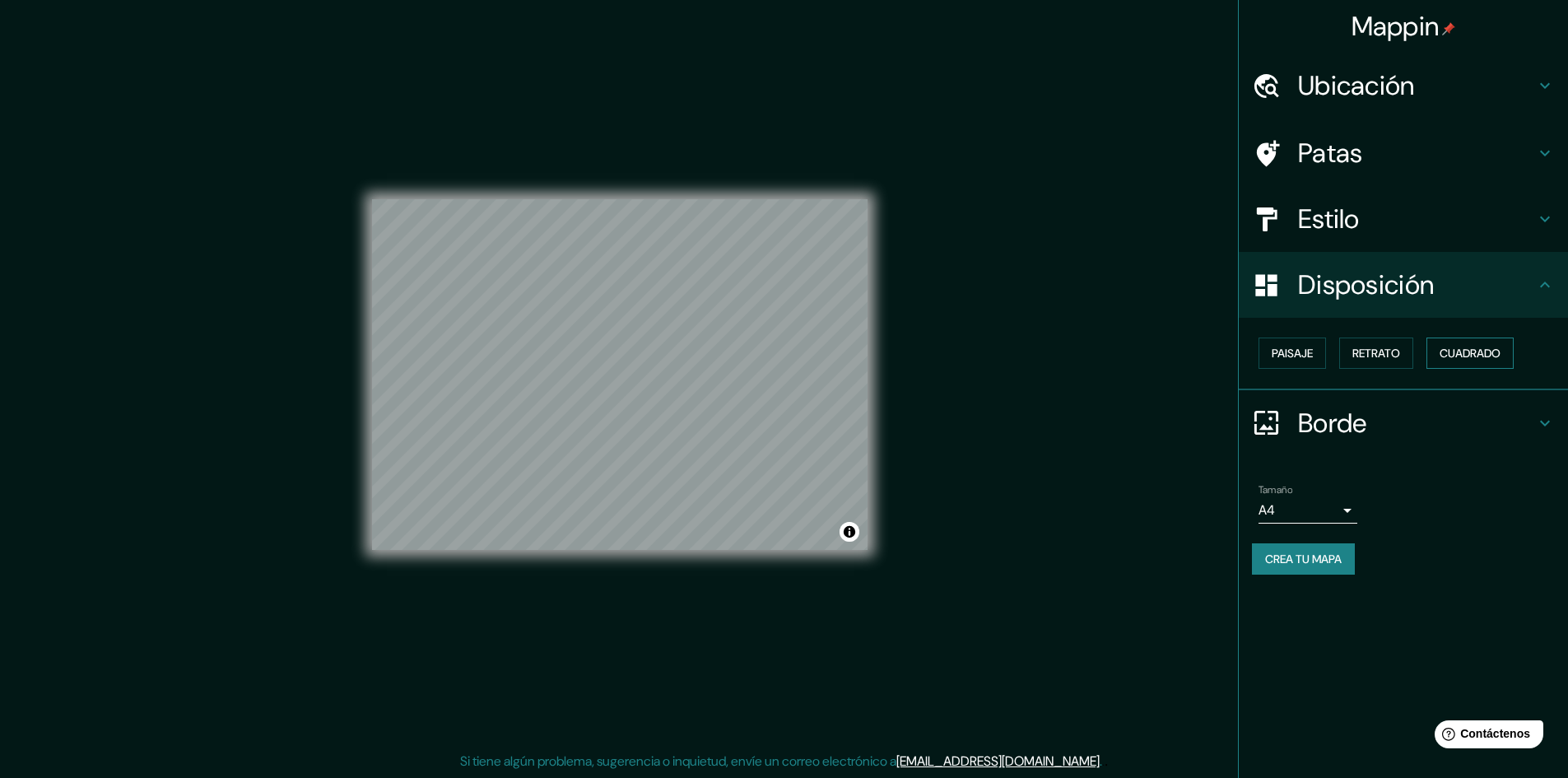
click at [1438, 361] on button "Cuadrado" at bounding box center [1470, 353] width 87 height 31
